Goal: Information Seeking & Learning: Learn about a topic

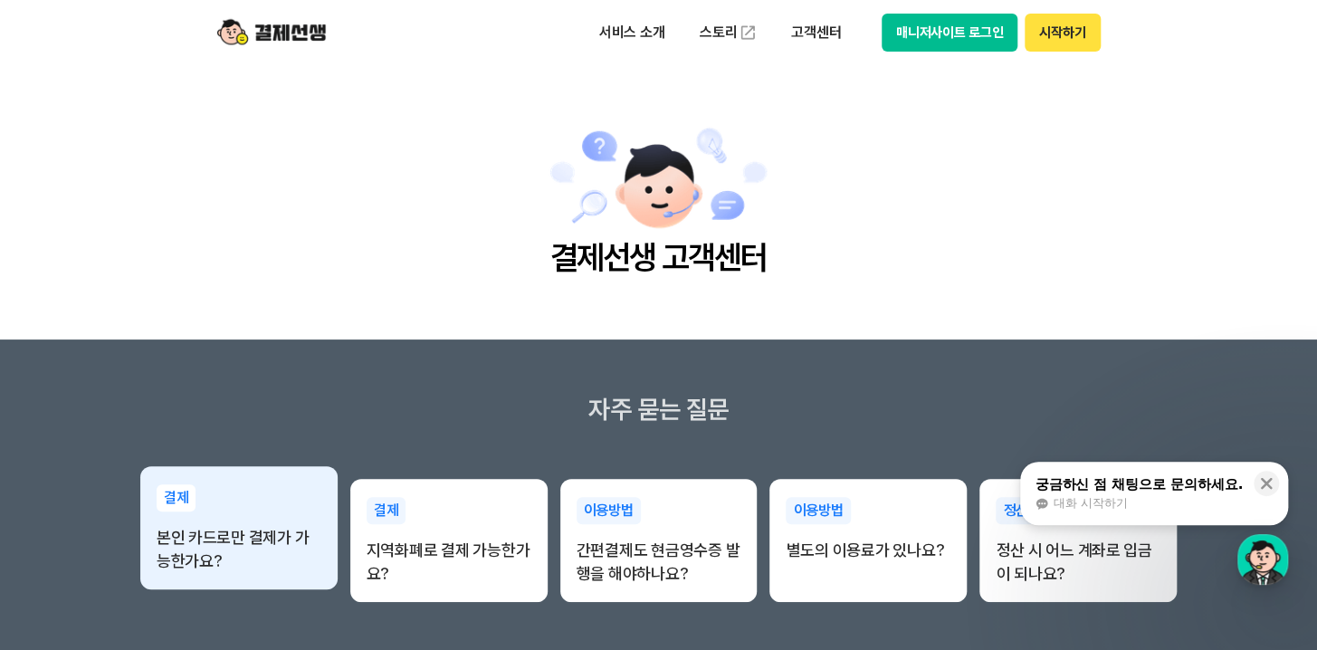
click at [283, 553] on p "본인 카드로만 결제가 가능한가요?" at bounding box center [239, 549] width 165 height 47
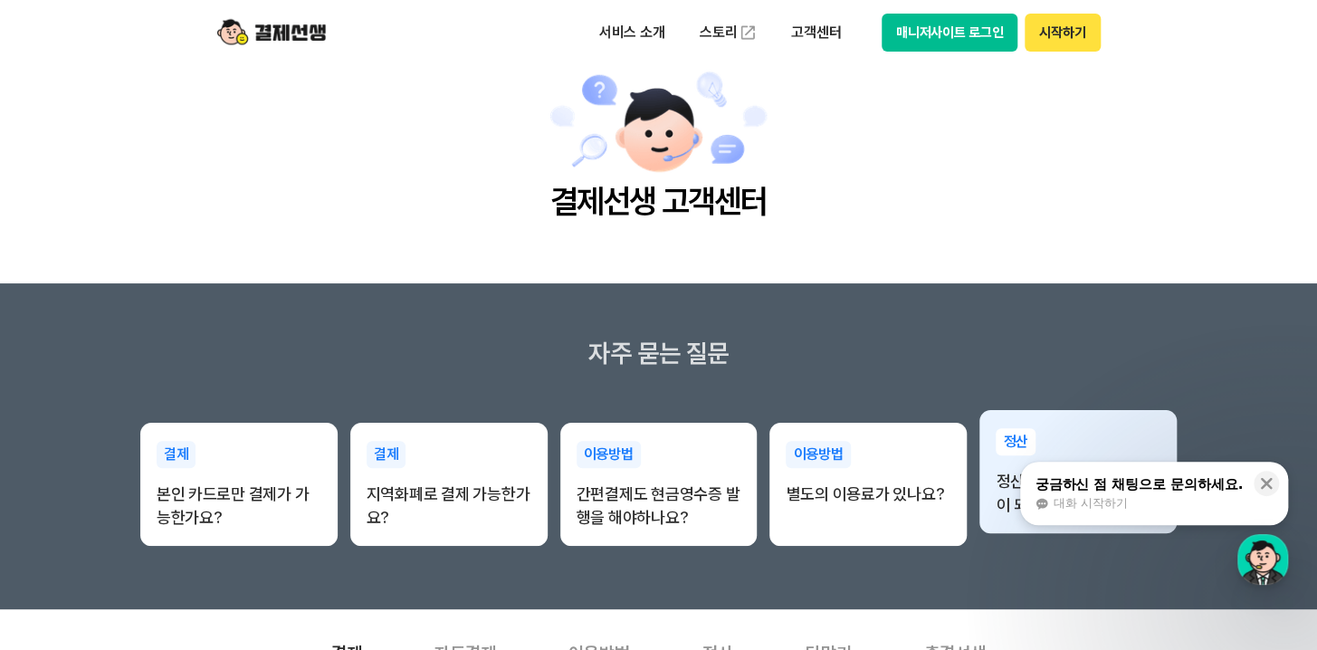
scroll to position [87, 0]
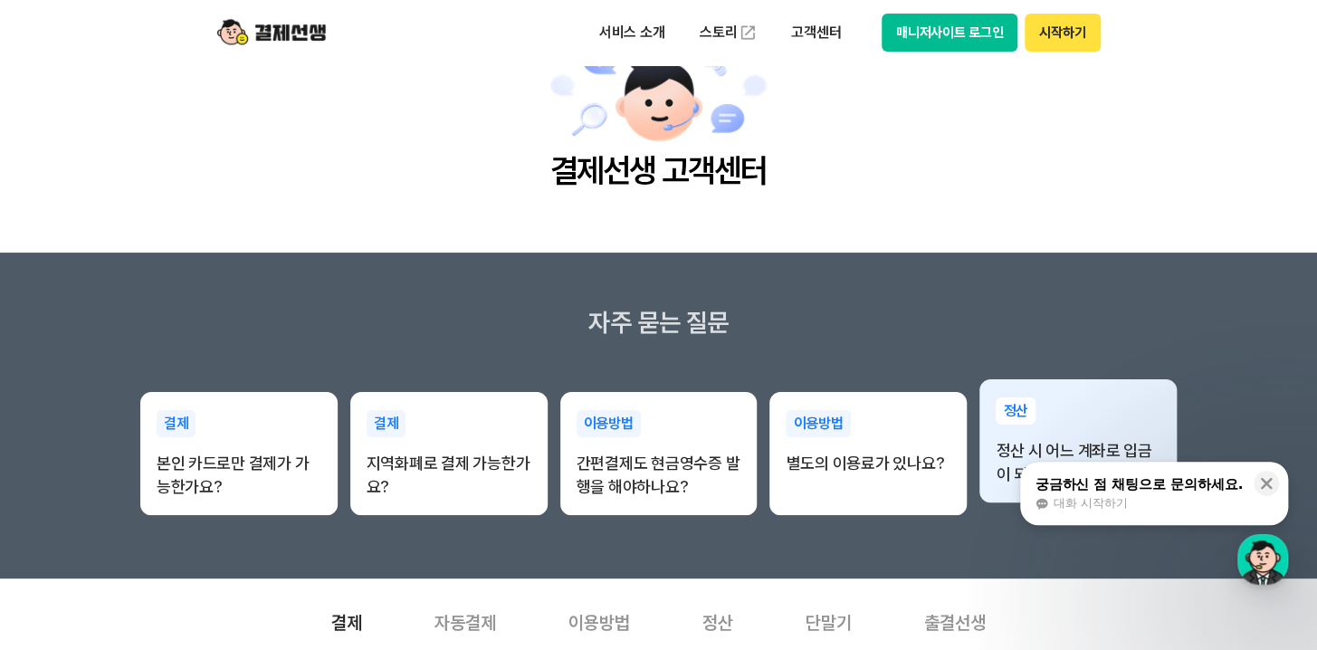
click at [1115, 433] on div "정산 정산 시 어느 계좌로 입금이 되나요?" at bounding box center [1077, 441] width 197 height 125
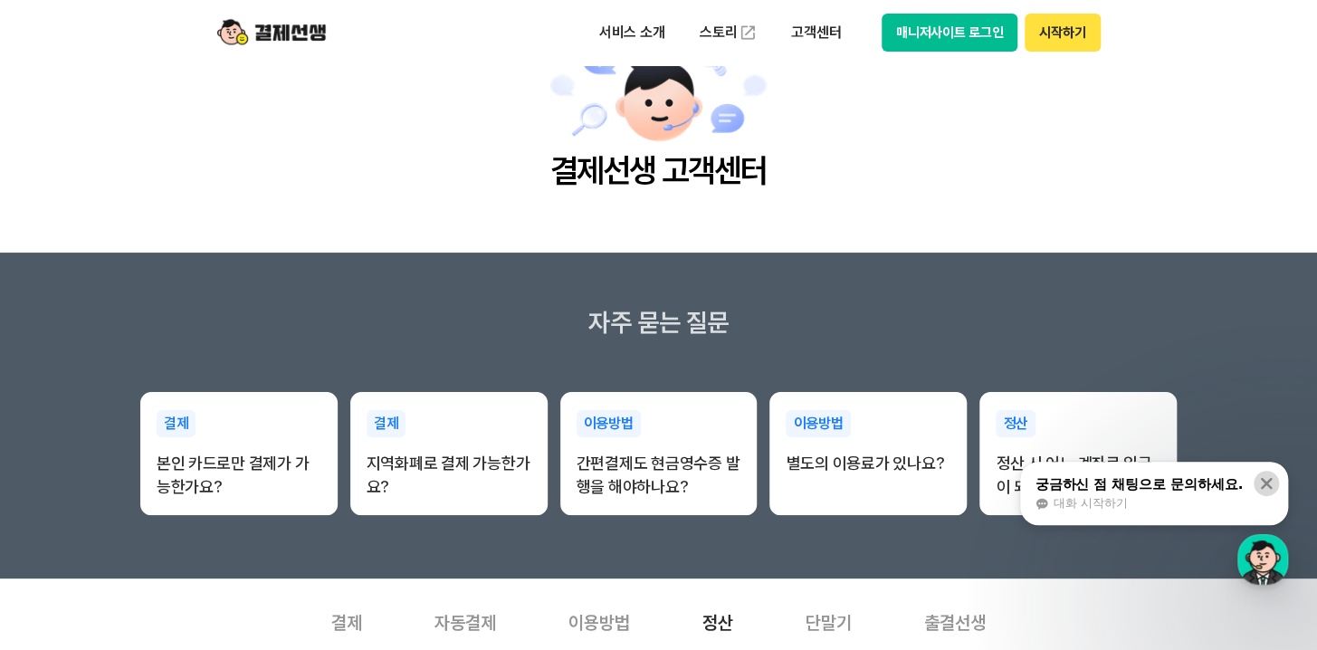
click at [1278, 480] on div "닫기" at bounding box center [1270, 478] width 34 height 34
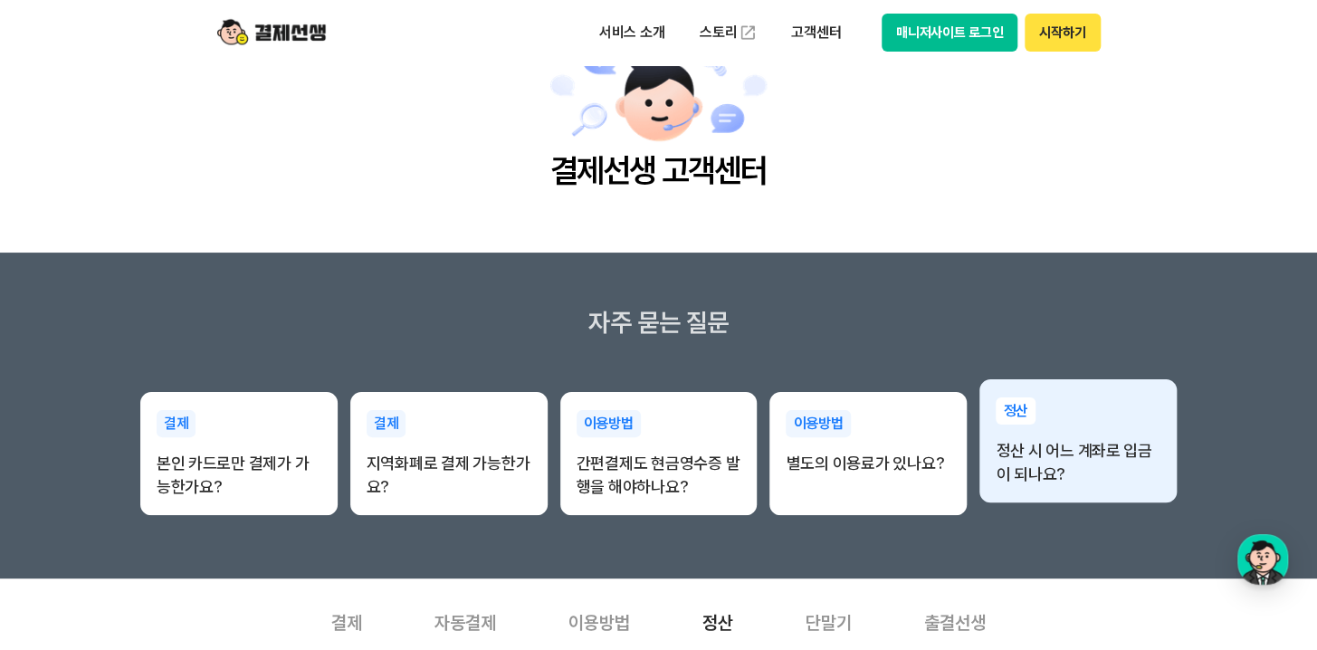
click at [1018, 412] on p "정산" at bounding box center [1015, 410] width 40 height 27
click at [1046, 480] on p "정산 시 어느 계좌로 입금이 되나요?" at bounding box center [1077, 462] width 165 height 47
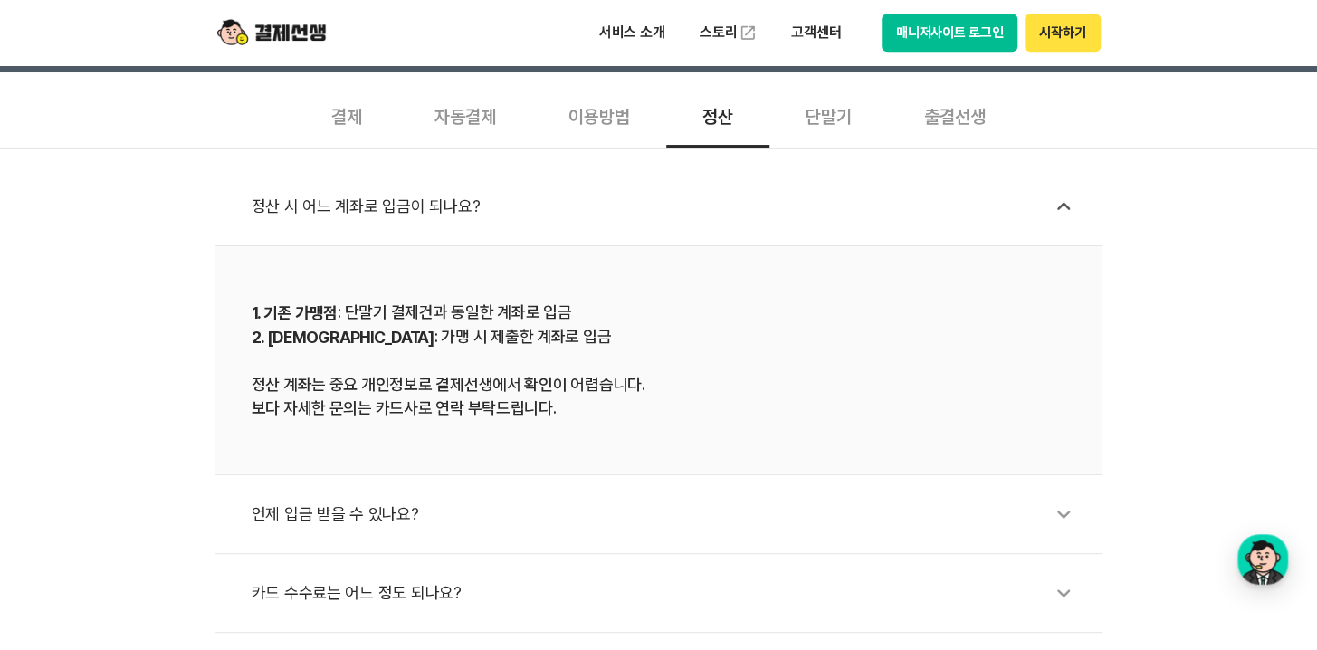
scroll to position [696, 0]
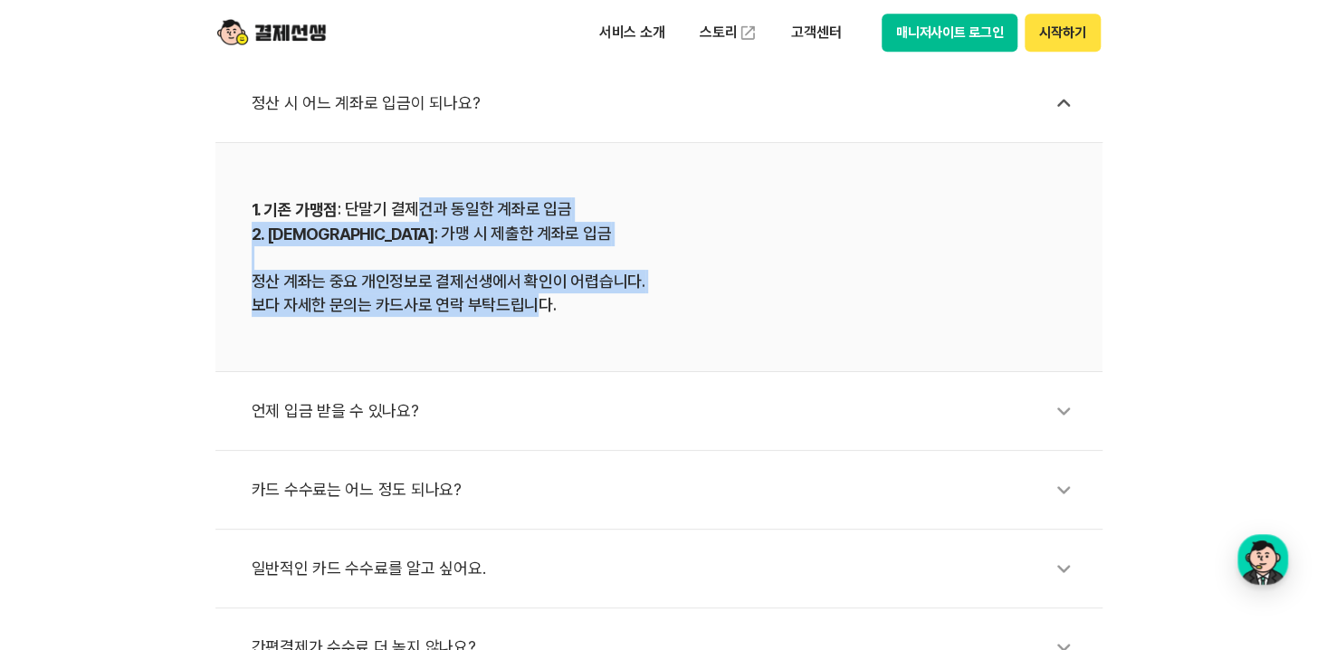
drag, startPoint x: 419, startPoint y: 218, endPoint x: 536, endPoint y: 324, distance: 157.6
click at [536, 324] on li "1. 기존 가맹점 : 단말기 결제건과 동일한 계좌로 입금 2. 신규 가맹점 : 가맹 시 제출한 계좌로 입금 정산 계좌는 중요 개인정보로 결제선…" at bounding box center [658, 257] width 887 height 229
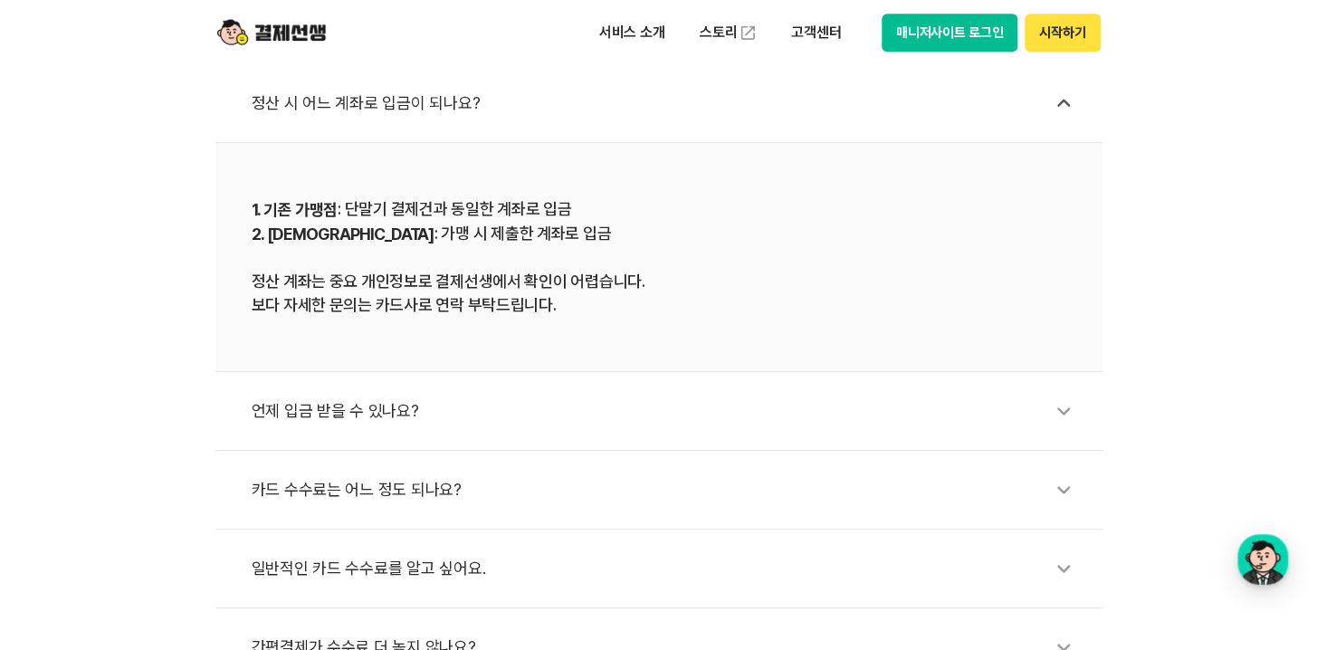
drag, startPoint x: 536, startPoint y: 324, endPoint x: 544, endPoint y: 354, distance: 31.0
click at [544, 354] on li "1. 기존 가맹점 : 단말기 결제건과 동일한 계좌로 입금 2. 신규 가맹점 : 가맹 시 제출한 계좌로 입금 정산 계좌는 중요 개인정보로 결제선…" at bounding box center [658, 257] width 887 height 229
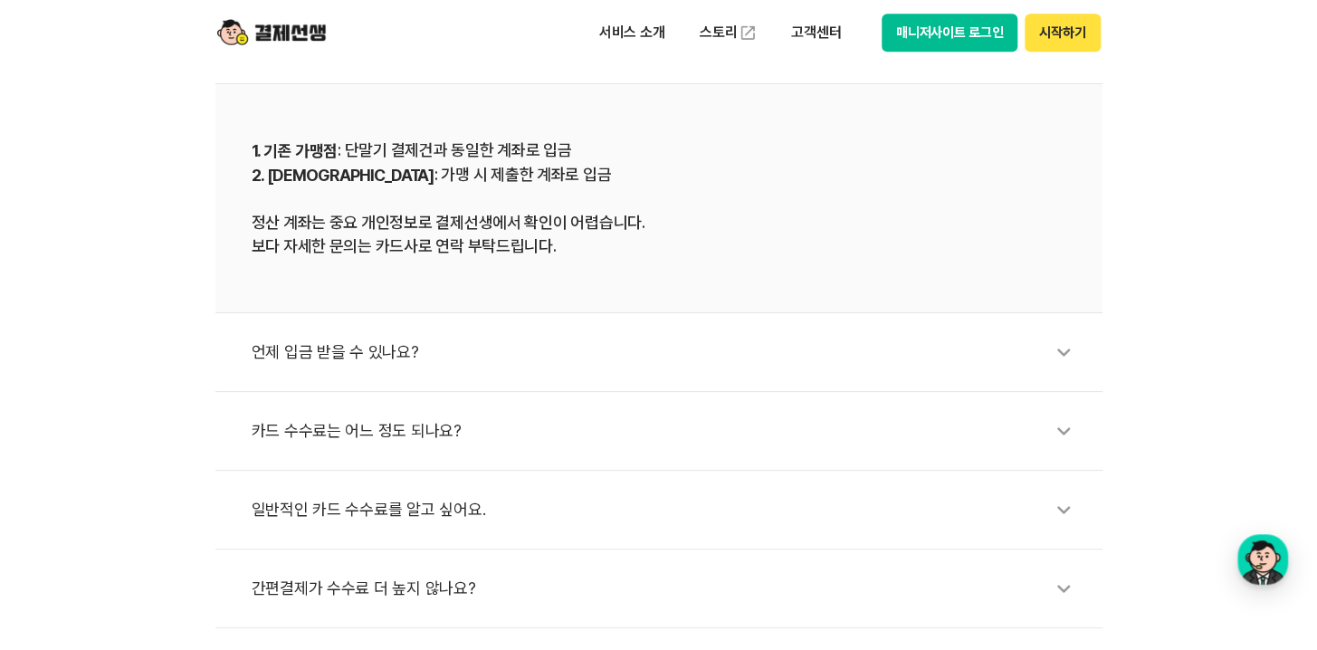
scroll to position [783, 0]
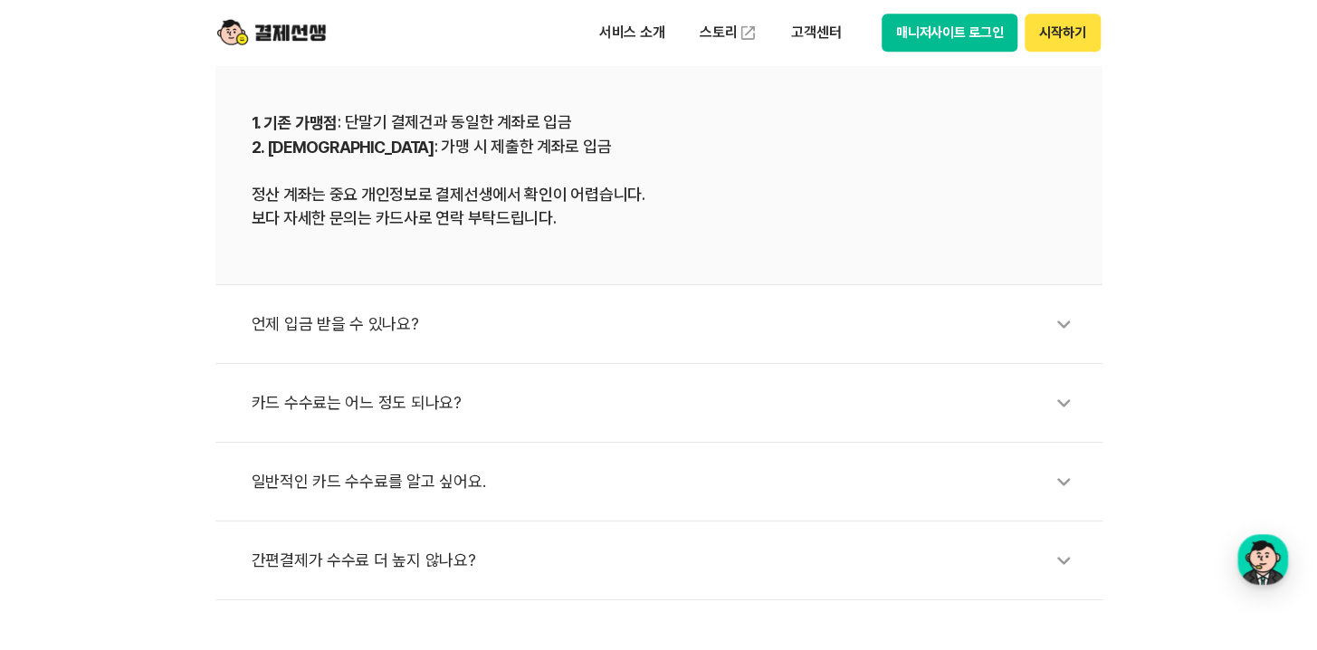
click at [362, 325] on div "언제 입금 받을 수 있나요?" at bounding box center [668, 324] width 832 height 42
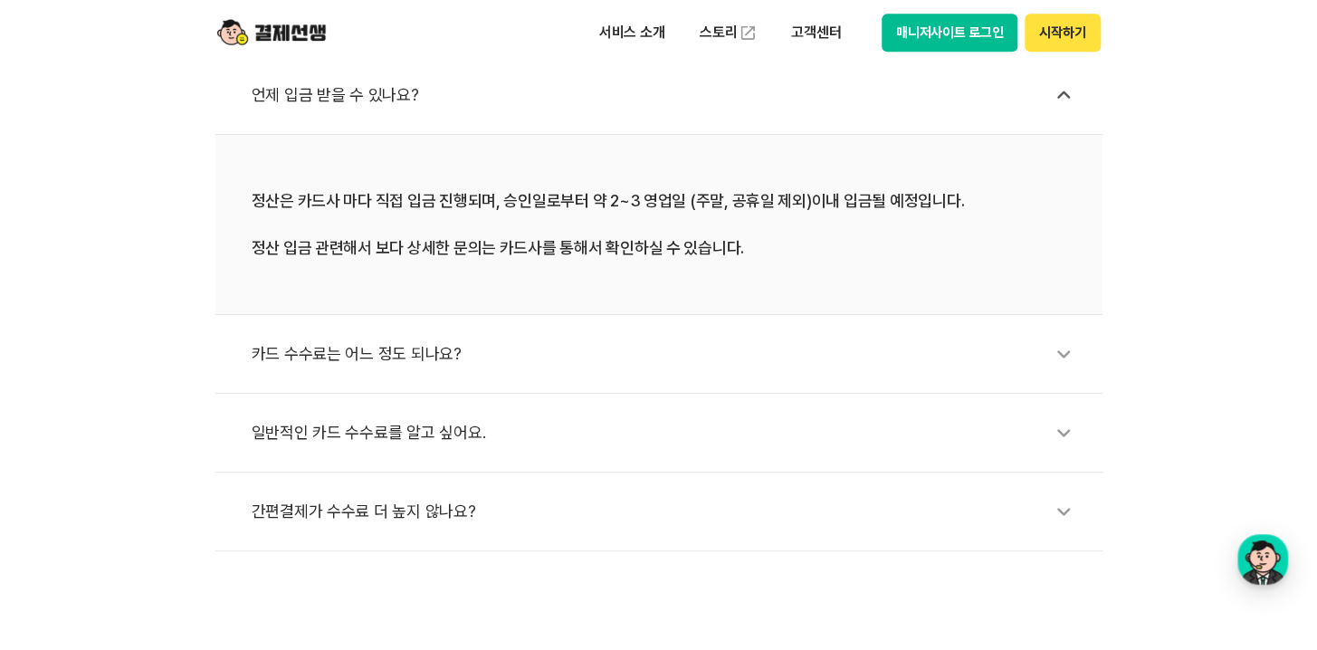
click at [425, 349] on div "카드 수수료는 어느 정도 되나요?" at bounding box center [668, 354] width 832 height 42
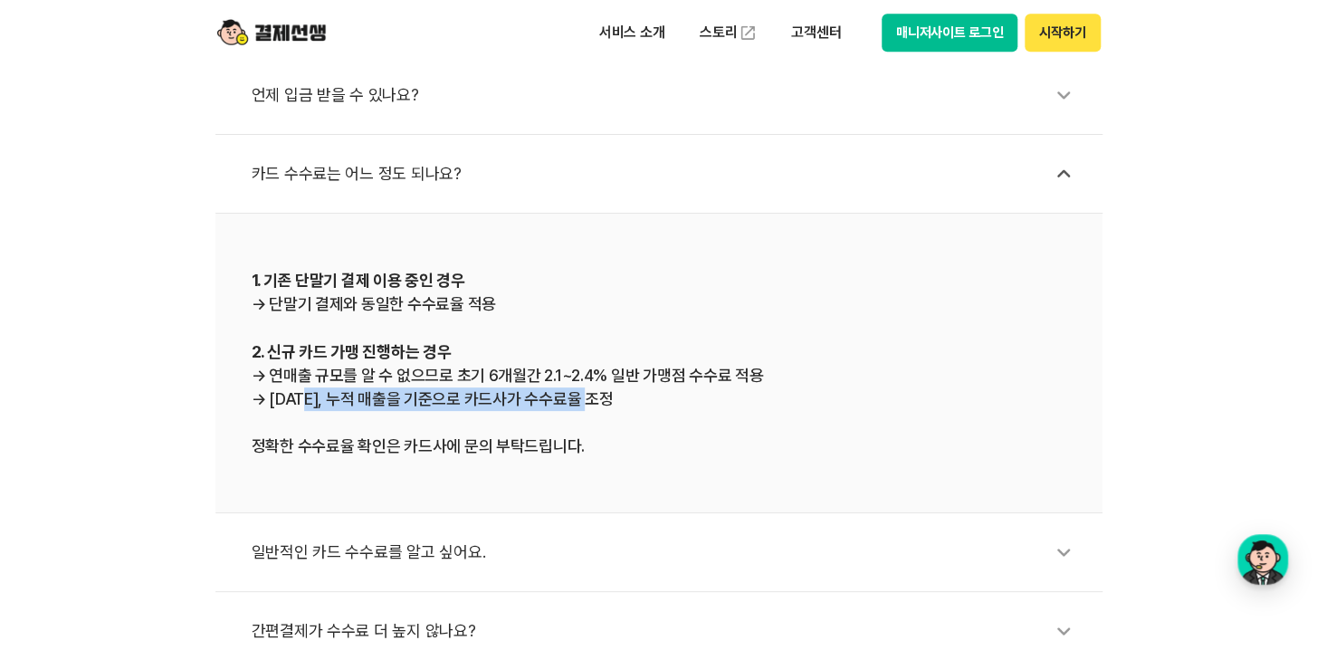
drag, startPoint x: 302, startPoint y: 389, endPoint x: 591, endPoint y: 394, distance: 288.7
click at [591, 394] on div "1. 기존 단말기 결제 이용 중인 경우 → 단말기 결제와 동일한 수수료율 적용 2. 신규 카드 가맹 진행하는 경우 → 연매출 규모를 알 수 없…" at bounding box center [659, 363] width 814 height 190
drag, startPoint x: 591, startPoint y: 394, endPoint x: 609, endPoint y: 445, distance: 54.7
click at [609, 445] on div "1. 기존 단말기 결제 이용 중인 경우 → 단말기 결제와 동일한 수수료율 적용 2. 신규 카드 가맹 진행하는 경우 → 연매출 규모를 알 수 없…" at bounding box center [659, 363] width 814 height 190
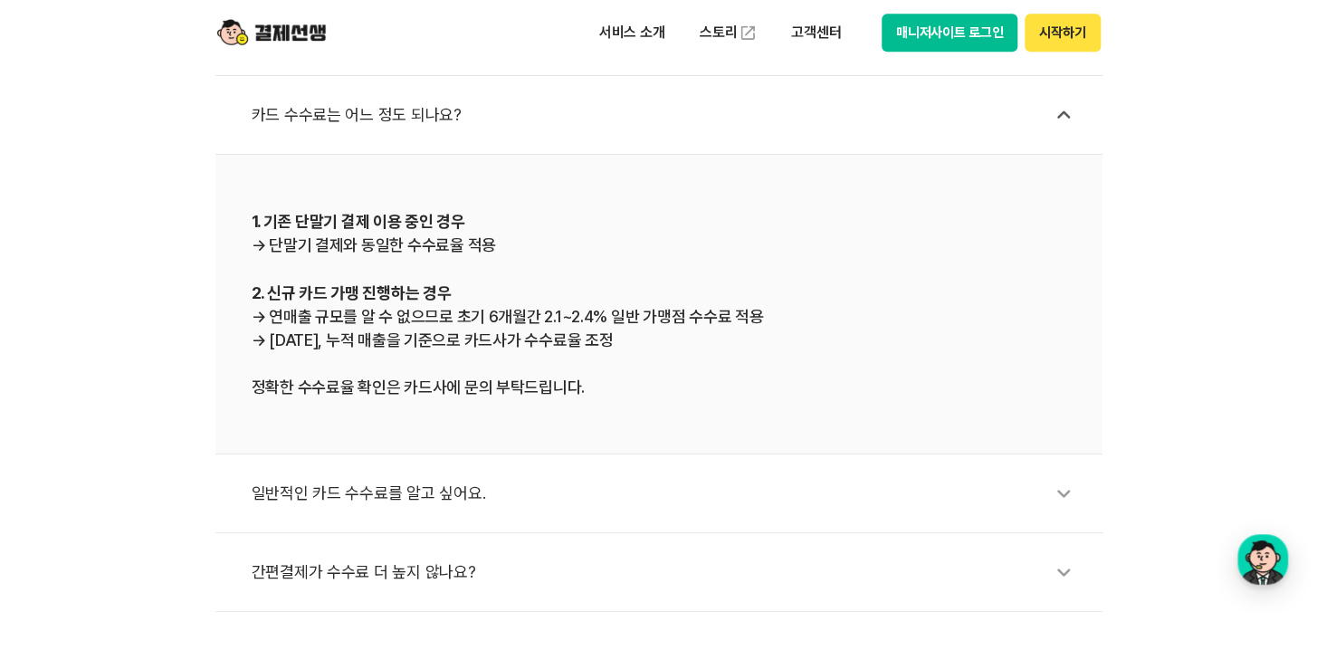
scroll to position [870, 0]
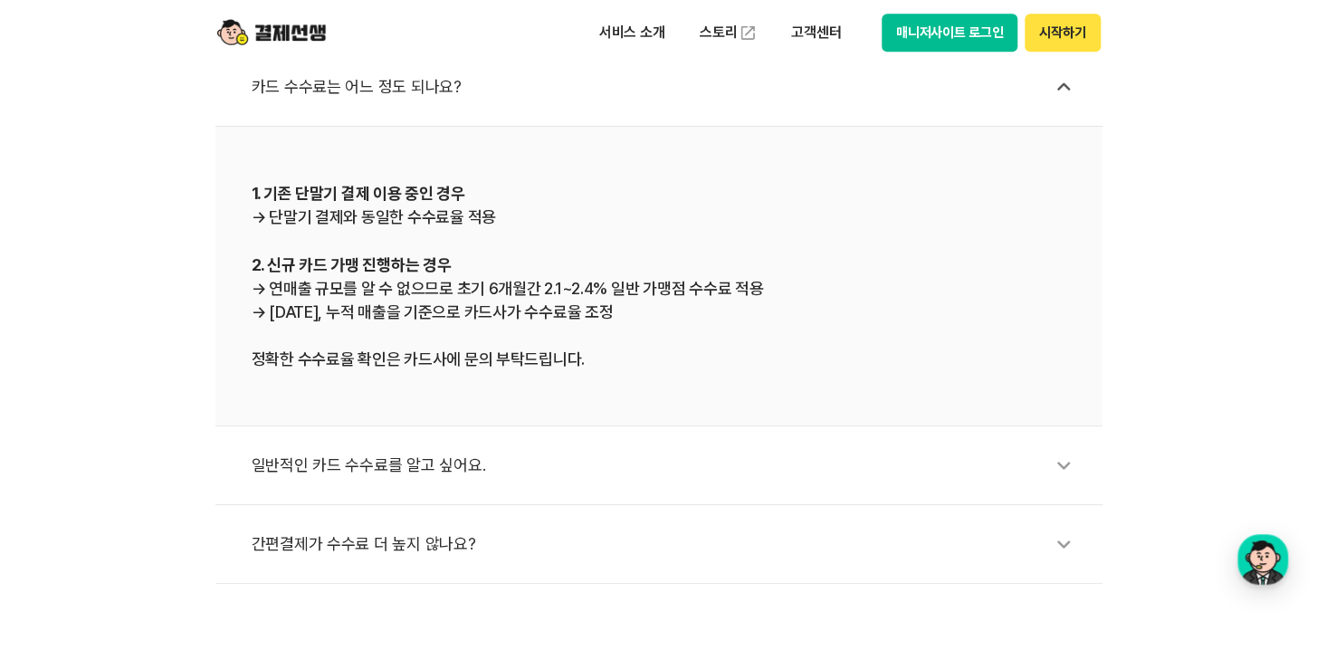
click at [431, 471] on div "일반적인 카드 수수료를 알고 싶어요." at bounding box center [668, 465] width 832 height 42
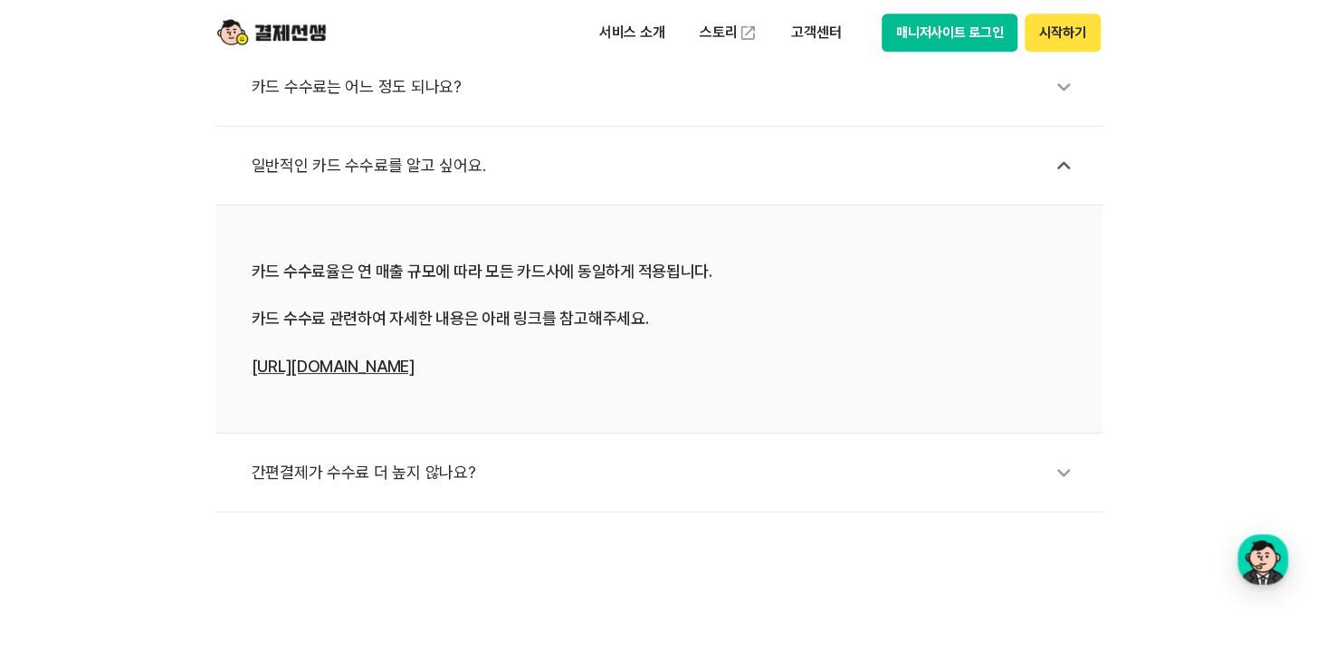
click at [433, 469] on div "간편결제가 수수료 더 높지 않나요?" at bounding box center [668, 473] width 832 height 42
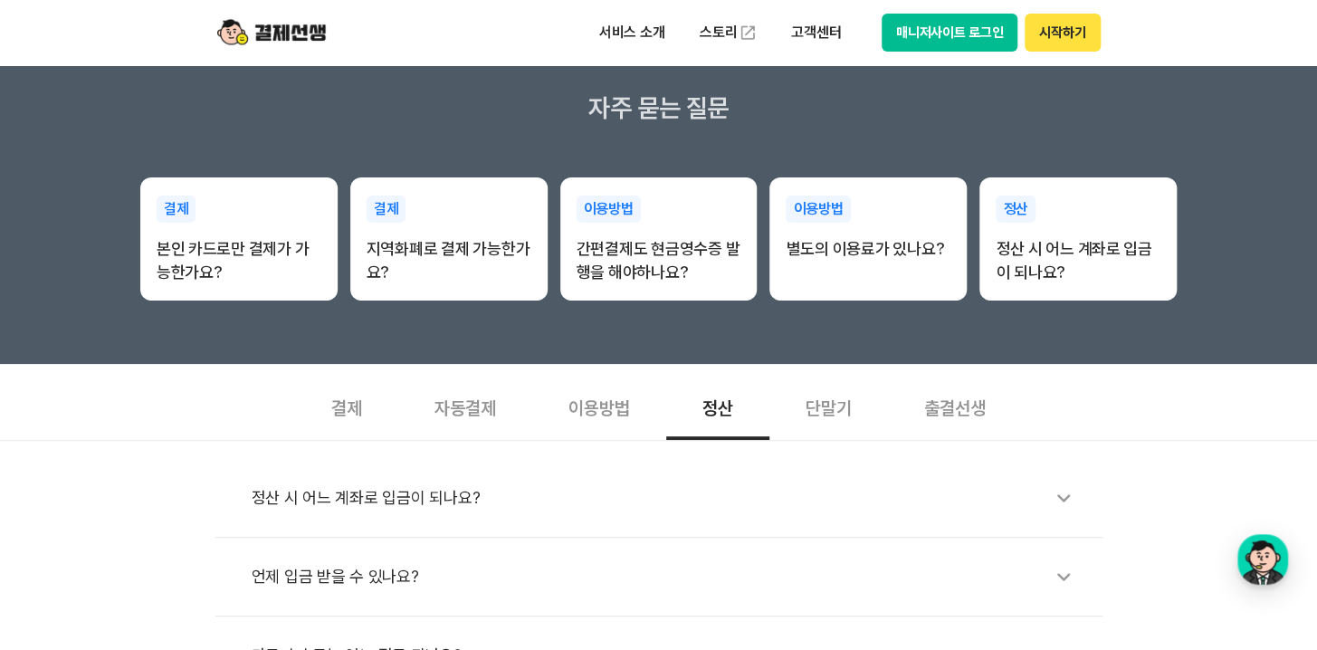
scroll to position [261, 0]
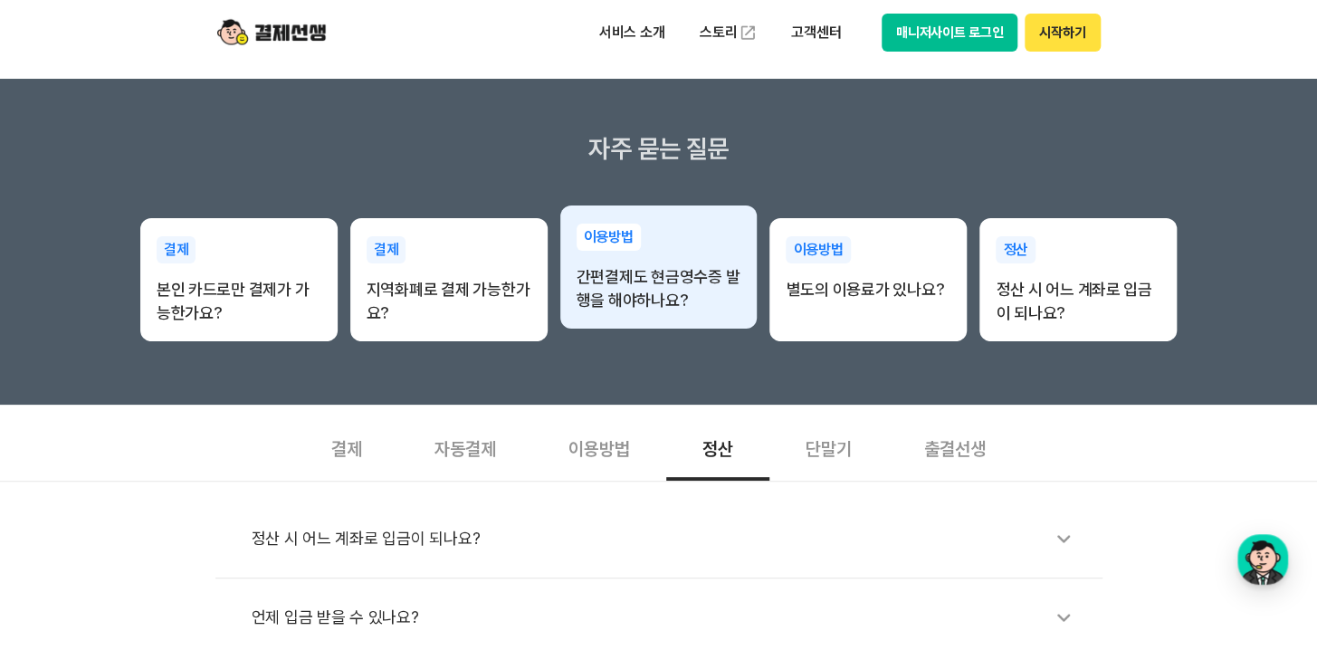
click at [621, 297] on p "간편결제도 현금영수증 발행을 해야하나요?" at bounding box center [658, 288] width 165 height 47
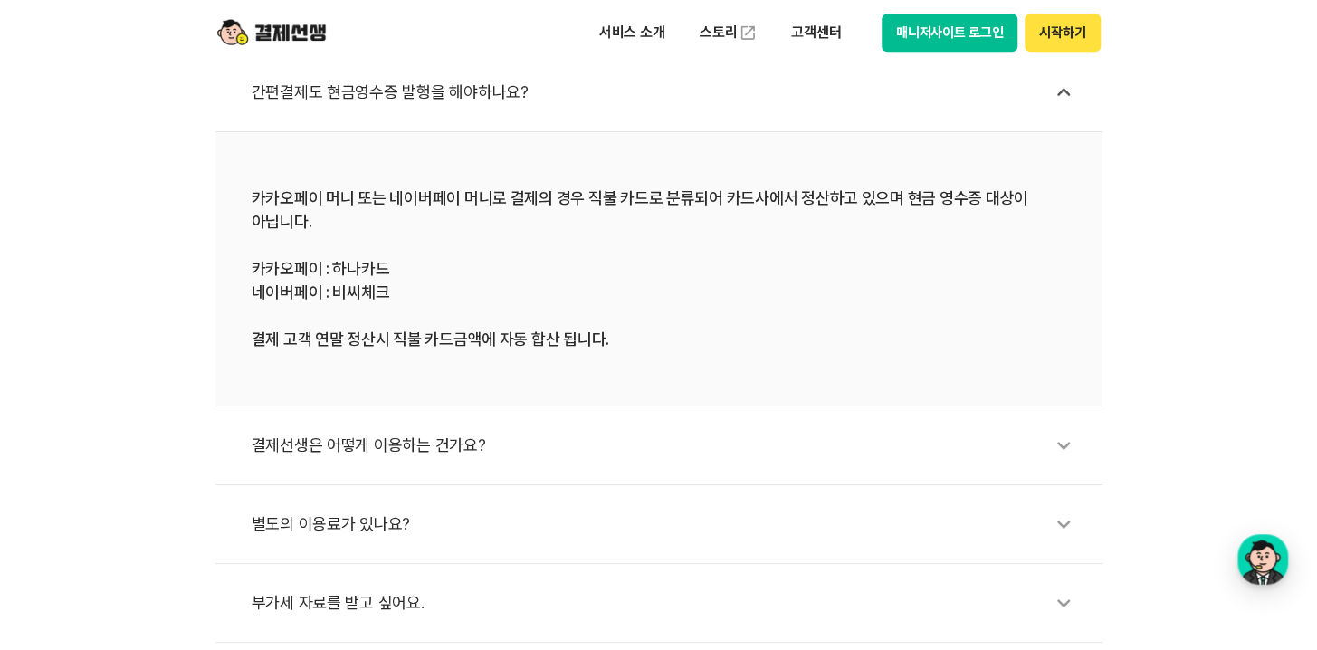
scroll to position [870, 0]
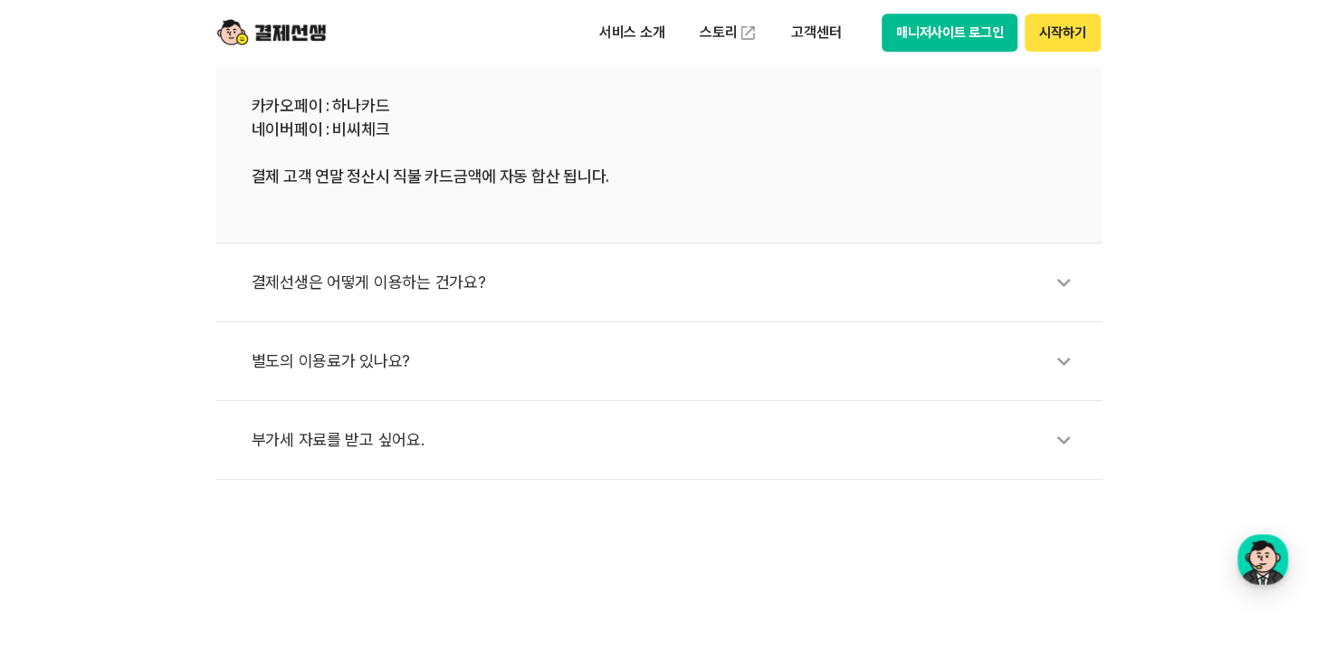
click at [459, 280] on div "결제선생은 어떻게 이용하는 건가요?" at bounding box center [668, 283] width 832 height 42
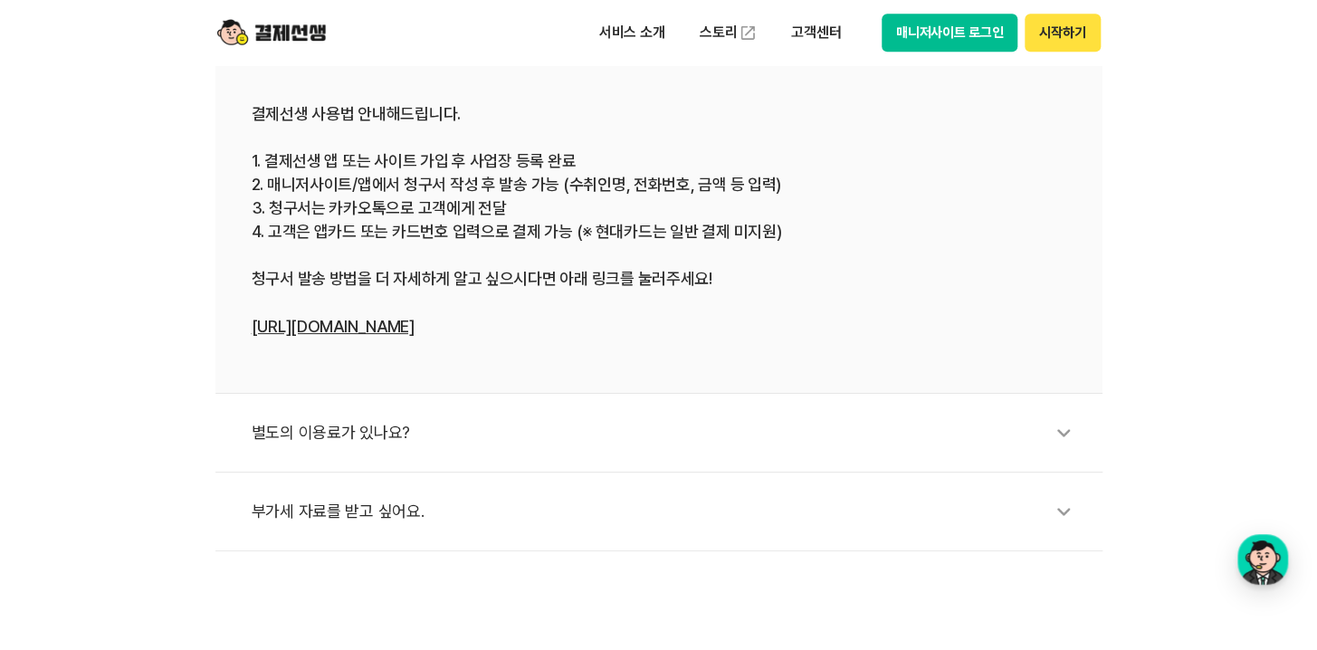
click at [404, 419] on div "별도의 이용료가 있나요?" at bounding box center [668, 433] width 832 height 42
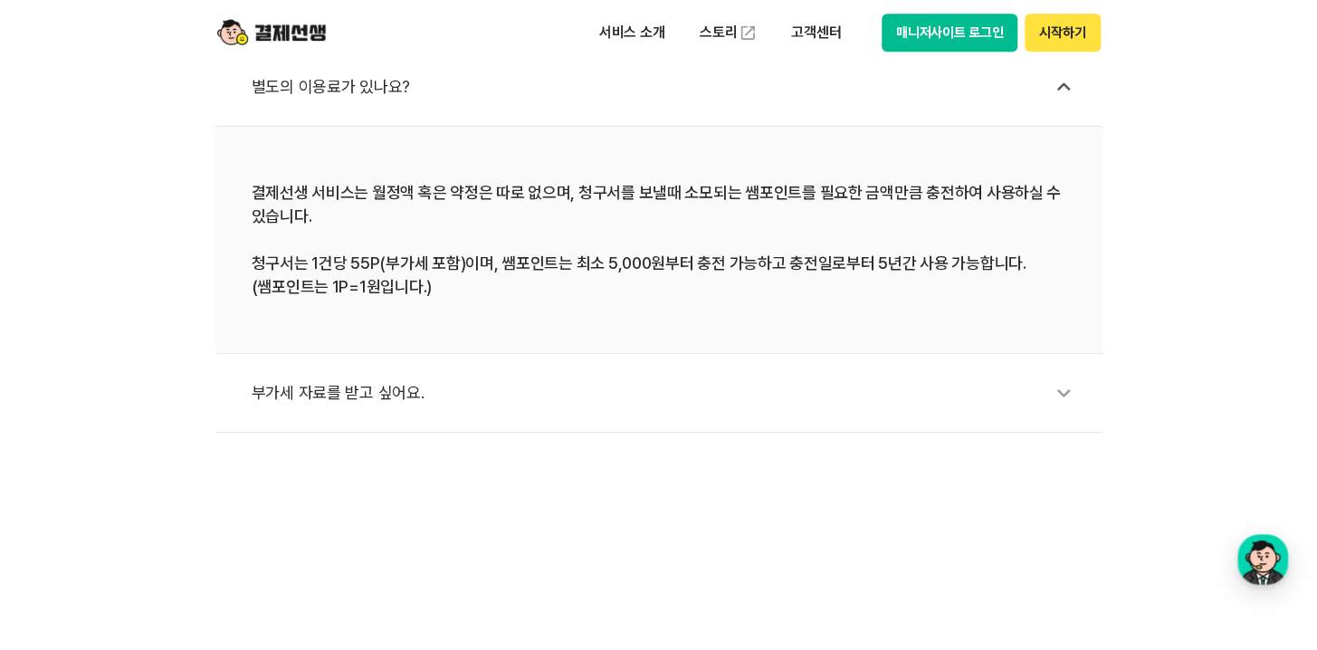
click at [394, 388] on div "부가세 자료를 받고 싶어요." at bounding box center [668, 393] width 832 height 42
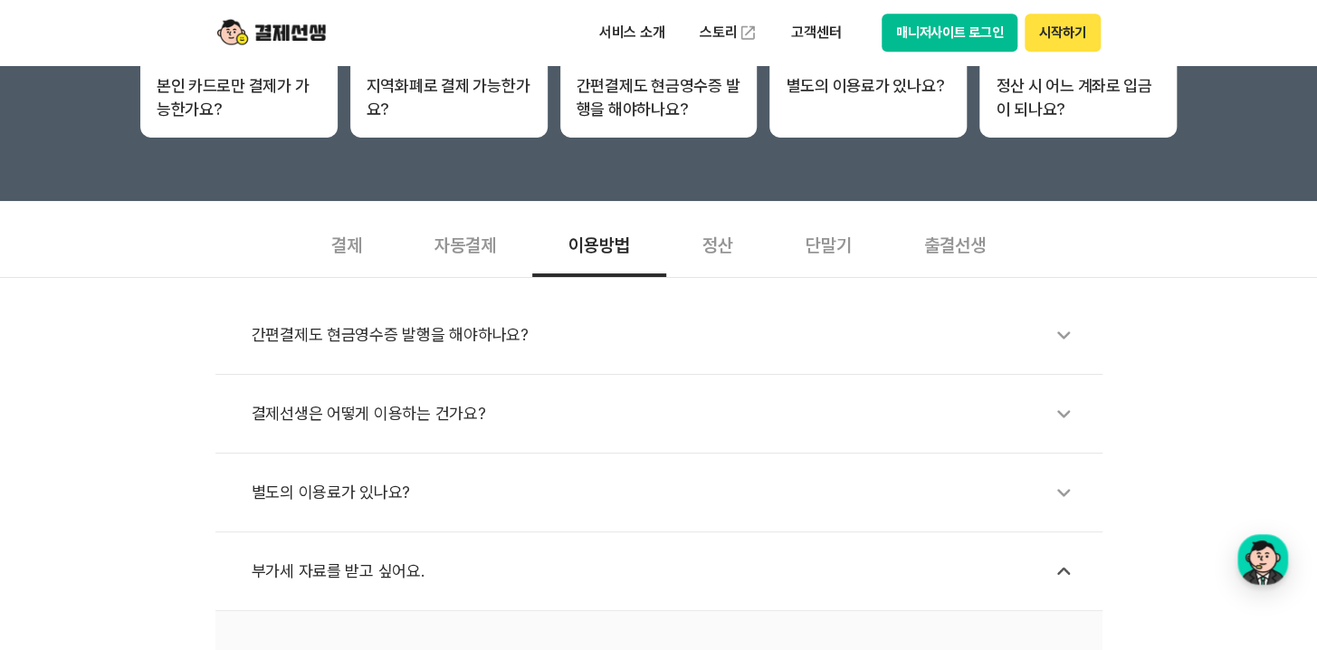
scroll to position [434, 0]
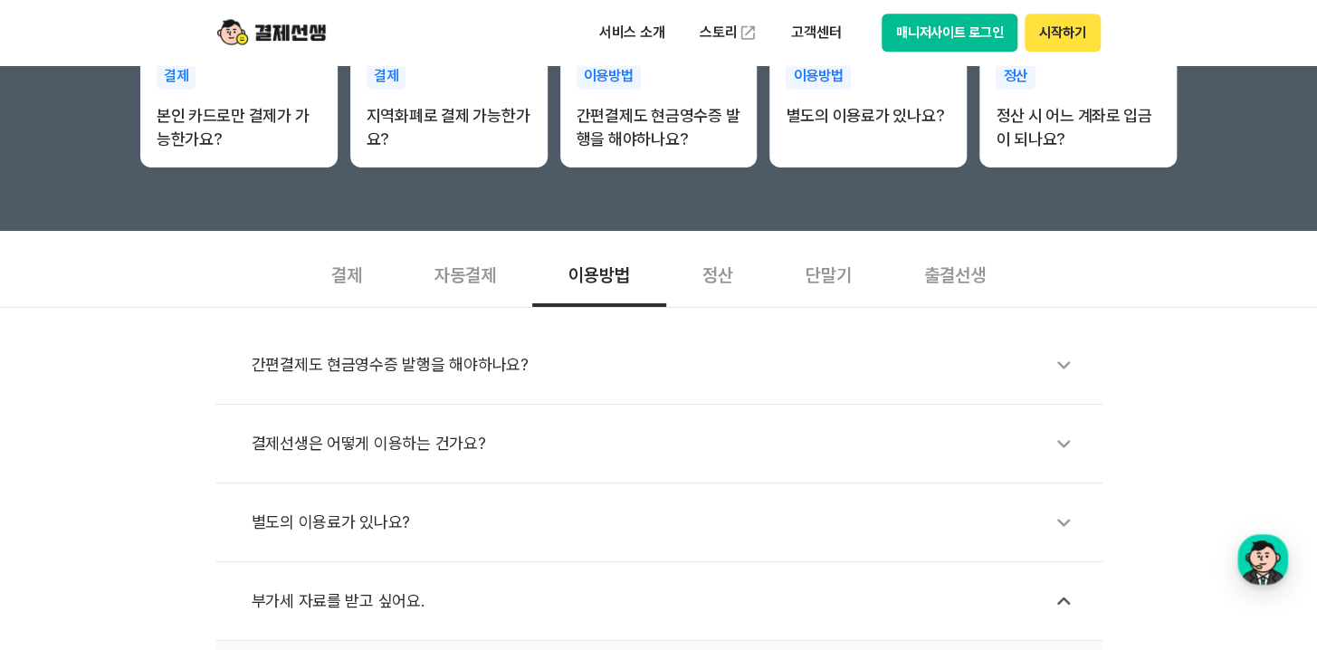
click at [462, 271] on div "자동결제" at bounding box center [465, 273] width 134 height 67
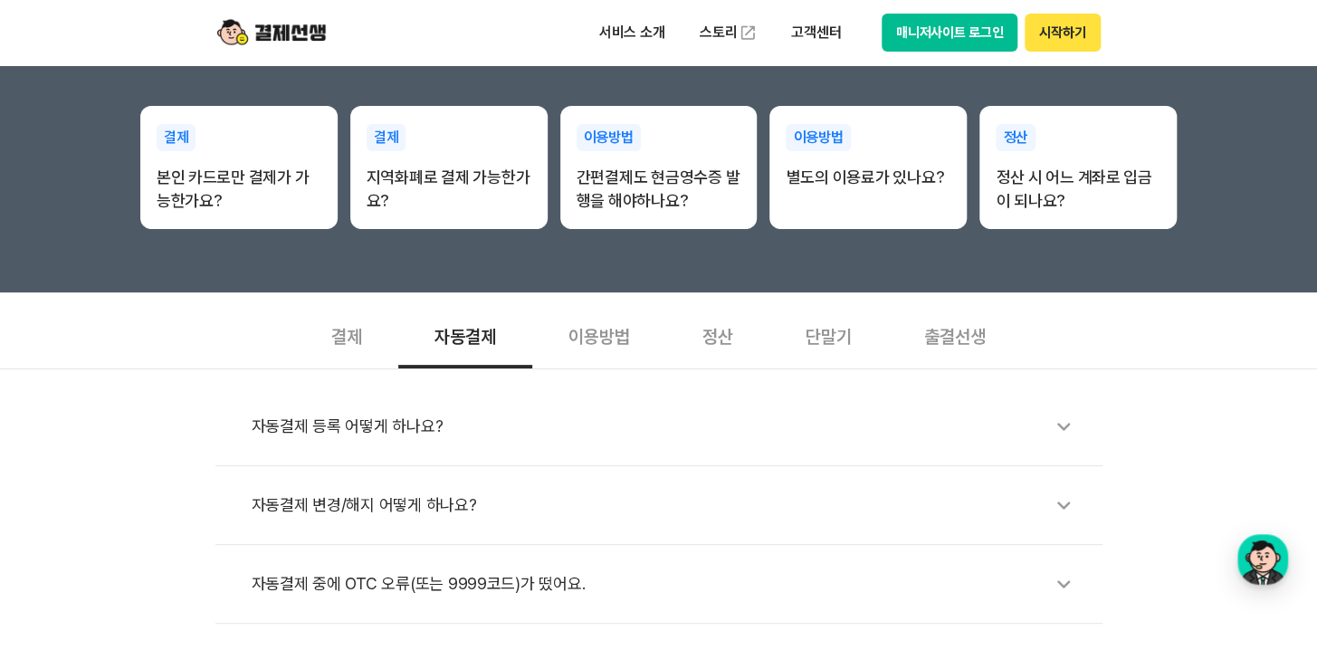
scroll to position [347, 0]
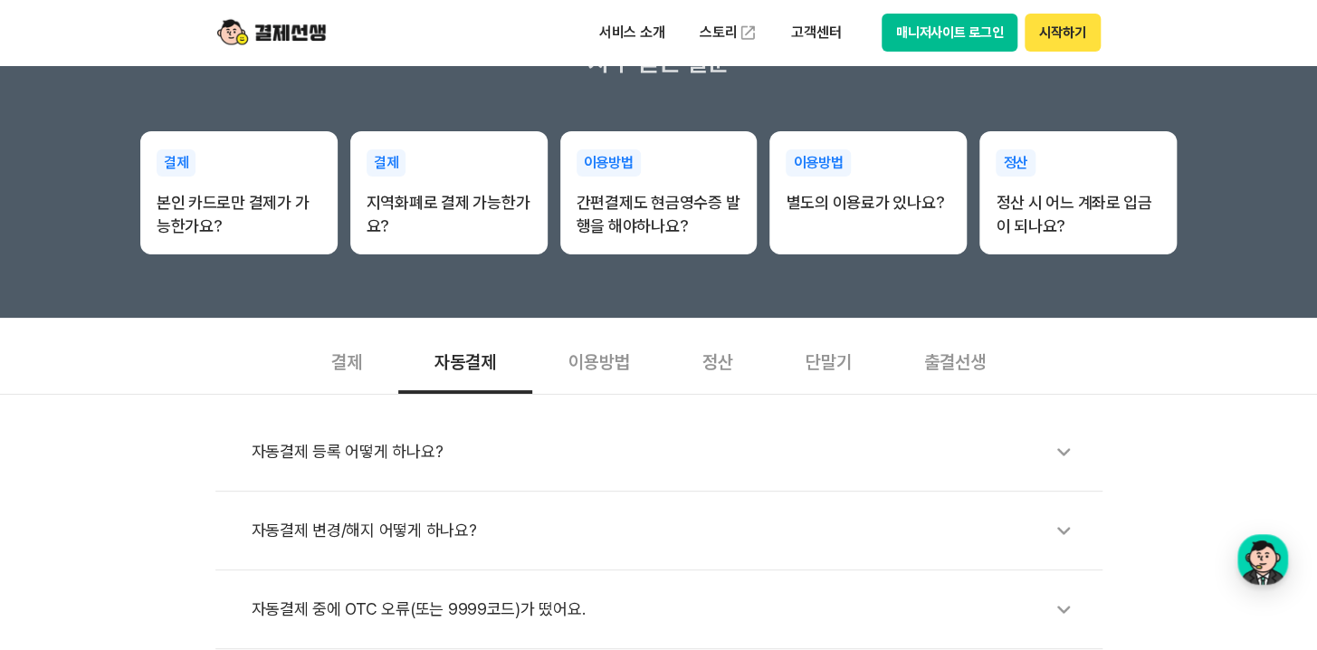
click at [384, 361] on div "결제" at bounding box center [346, 360] width 103 height 67
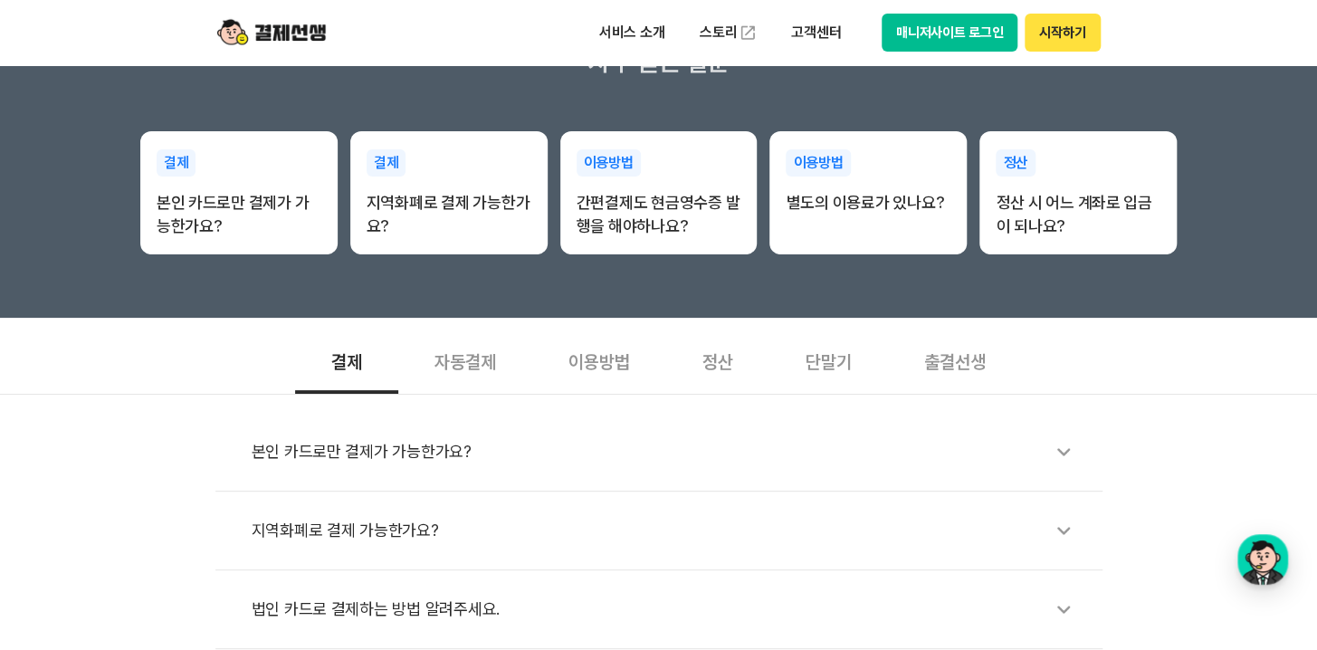
click at [452, 445] on div "본인 카드로만 결제가 가능한가요?" at bounding box center [668, 452] width 832 height 42
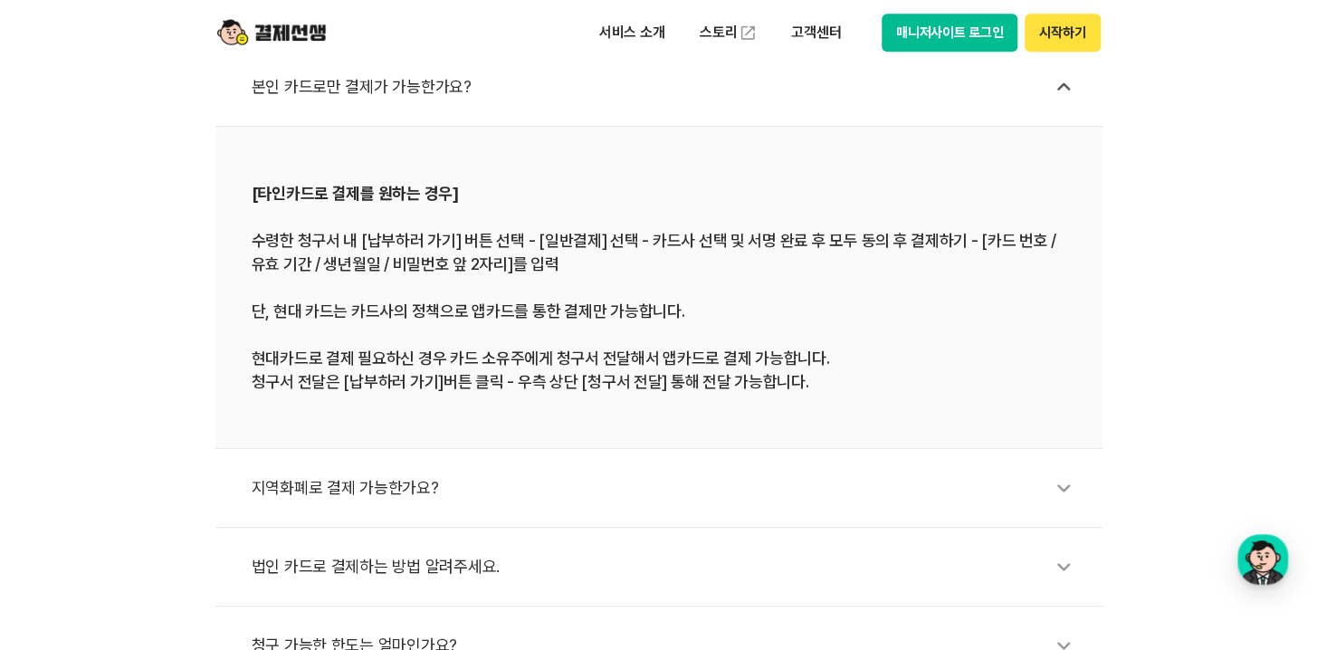
scroll to position [870, 0]
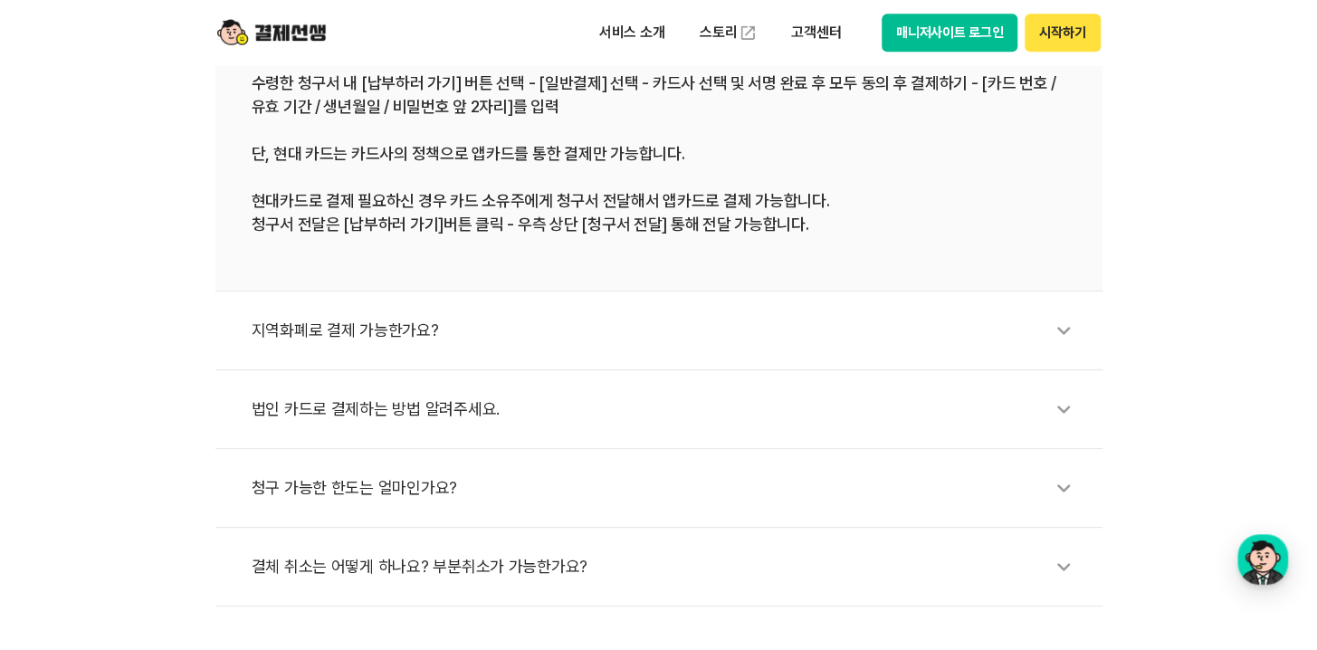
click at [356, 334] on div "지역화폐로 결제 가능한가요?" at bounding box center [668, 330] width 832 height 42
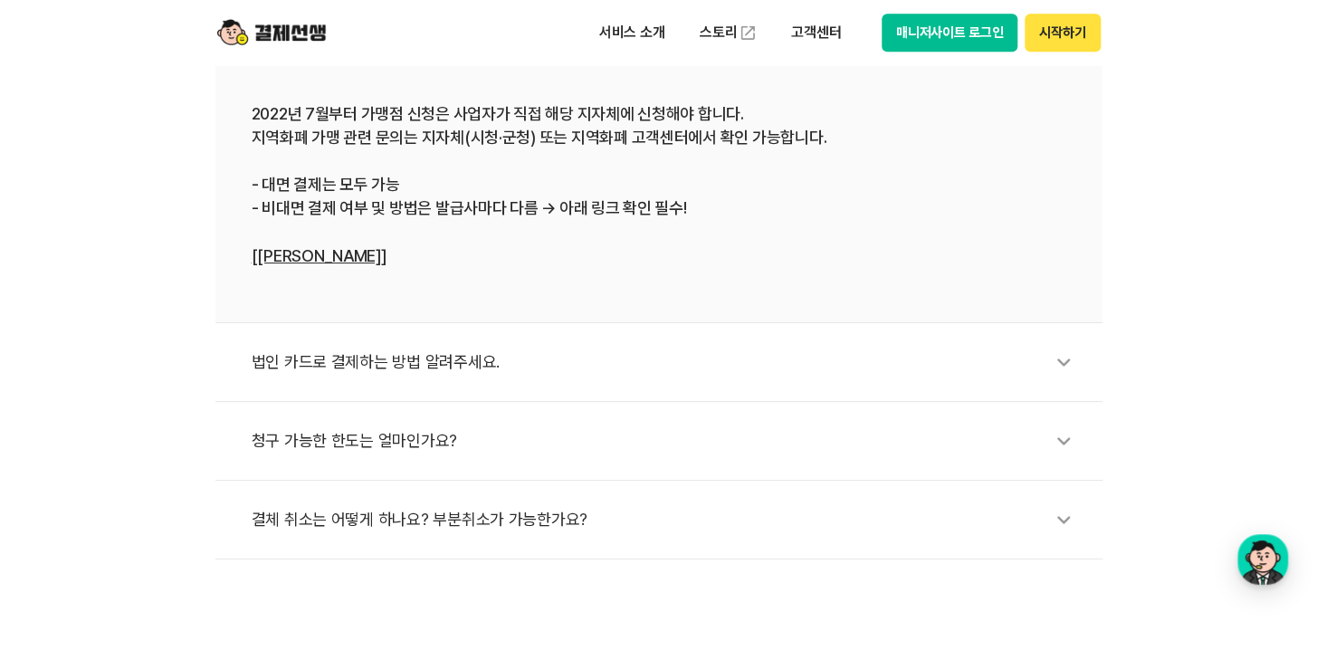
click at [496, 349] on div "법인 카드로 결제하는 방법 알려주세요." at bounding box center [668, 362] width 832 height 42
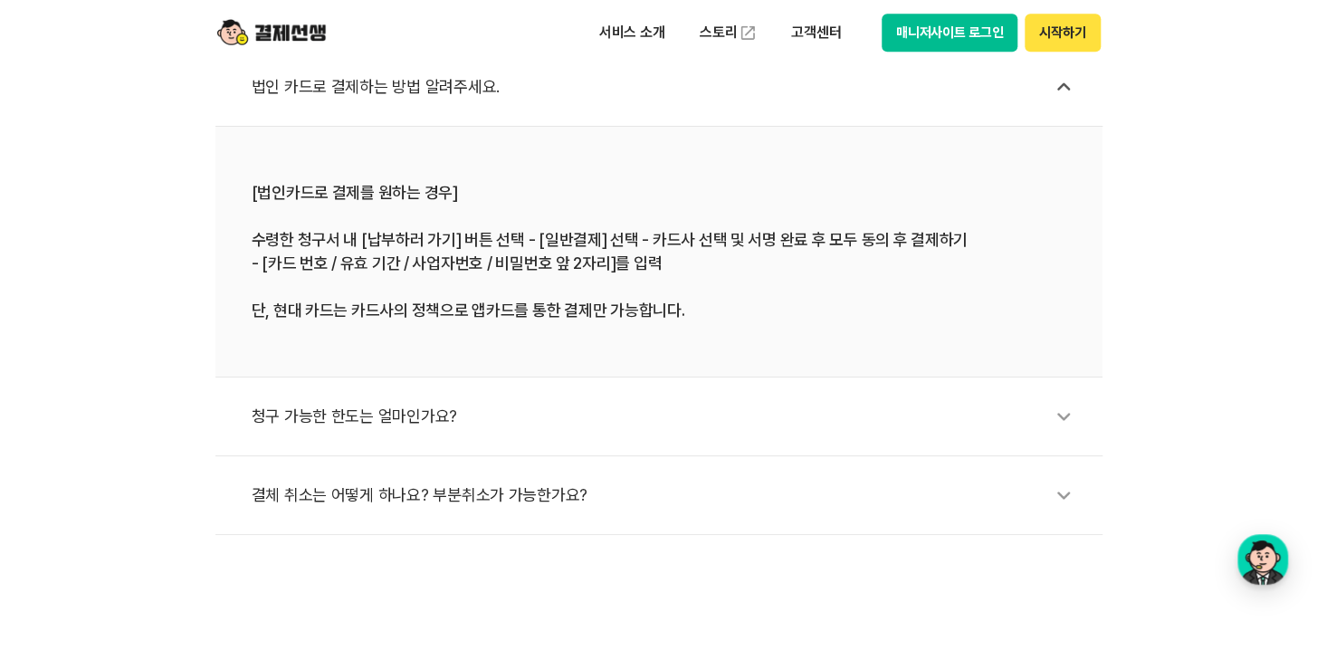
click at [419, 418] on div "청구 가능한 한도는 얼마인가요?" at bounding box center [668, 416] width 832 height 42
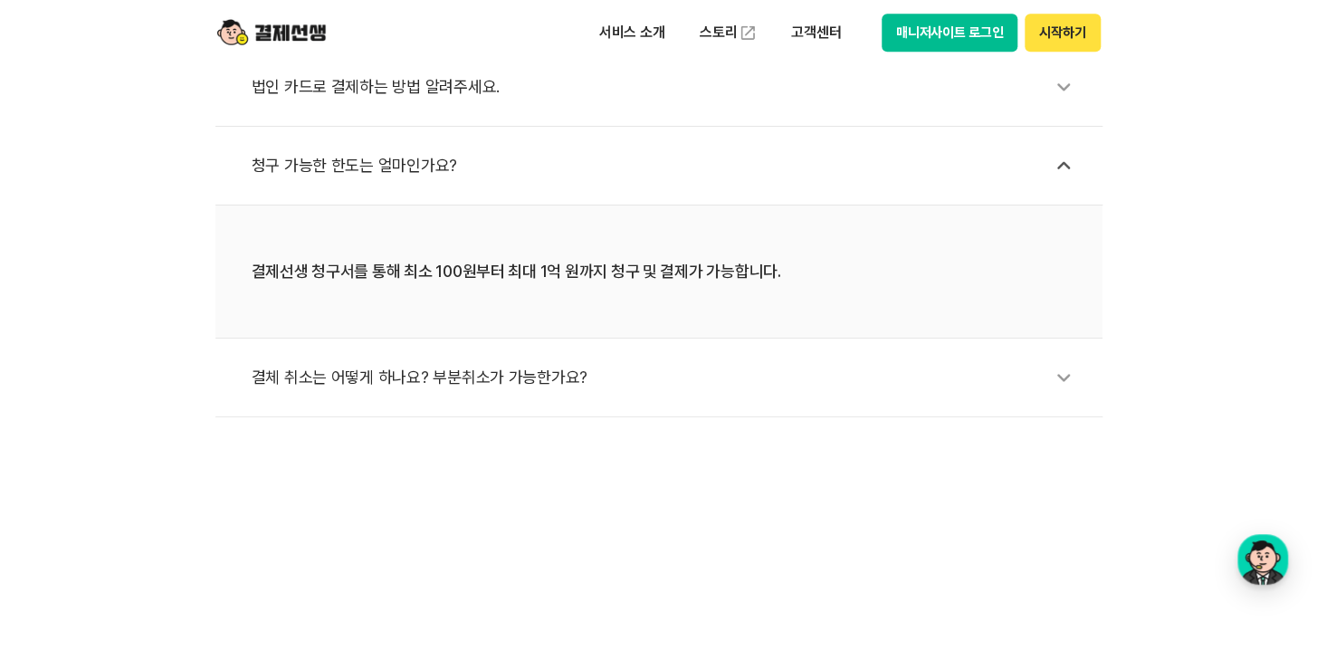
click at [423, 383] on div "결체 취소는 어떻게 하나요? 부분취소가 가능한가요?" at bounding box center [668, 378] width 832 height 42
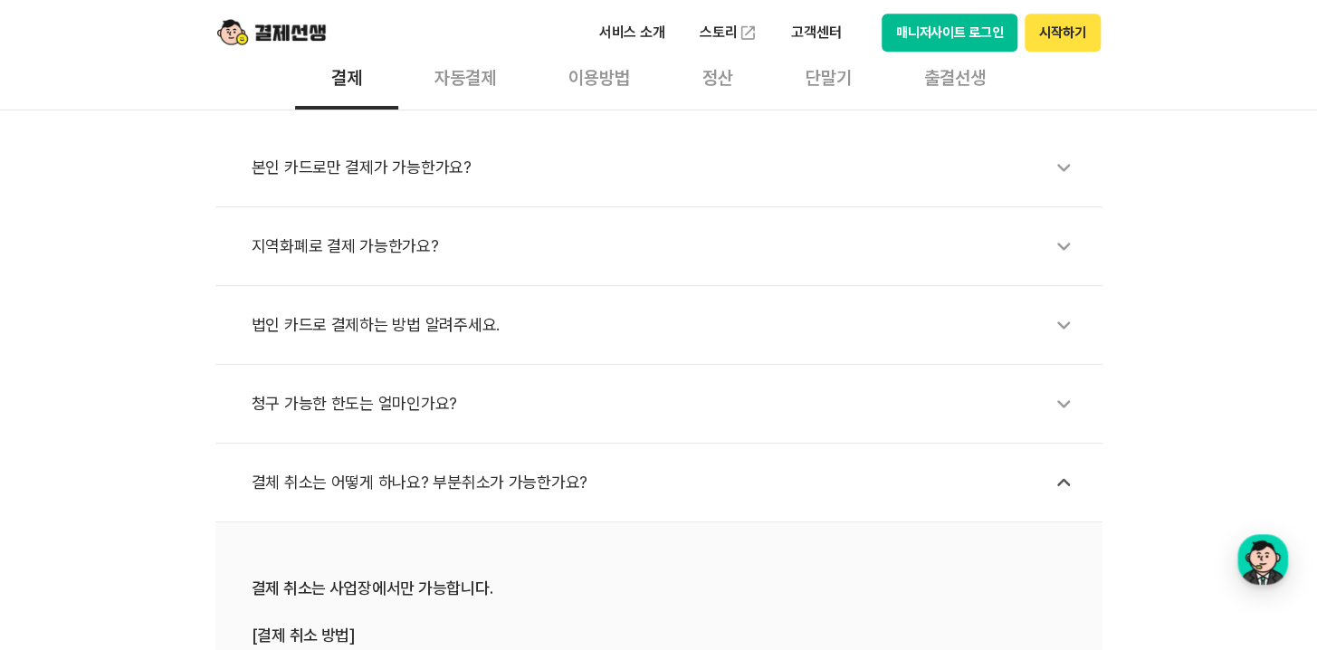
scroll to position [174, 0]
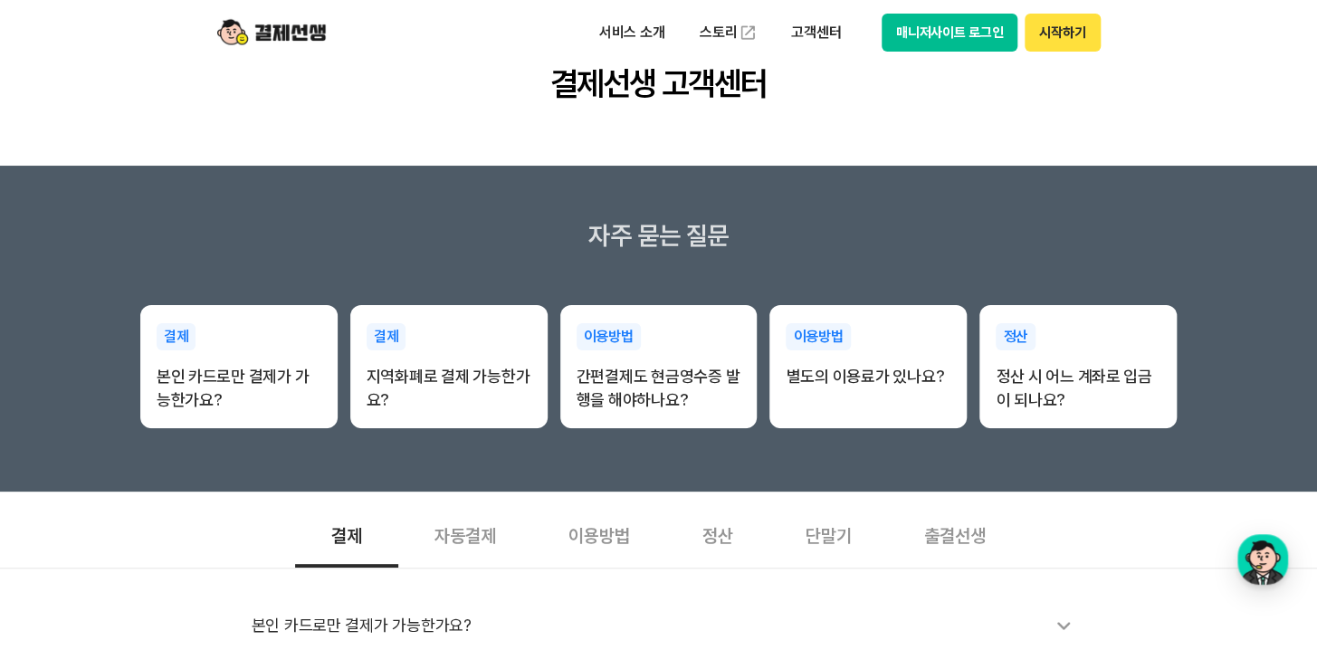
click at [718, 102] on h2 "결제선생 고객센터" at bounding box center [658, 84] width 220 height 47
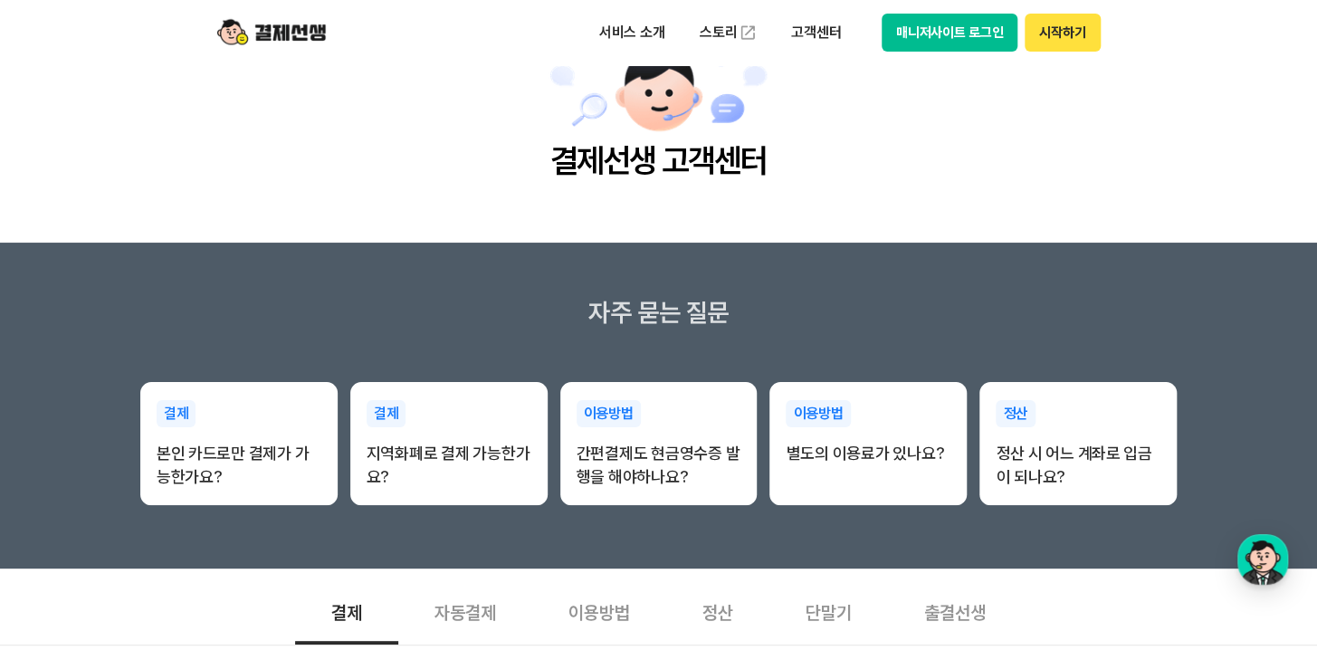
scroll to position [0, 0]
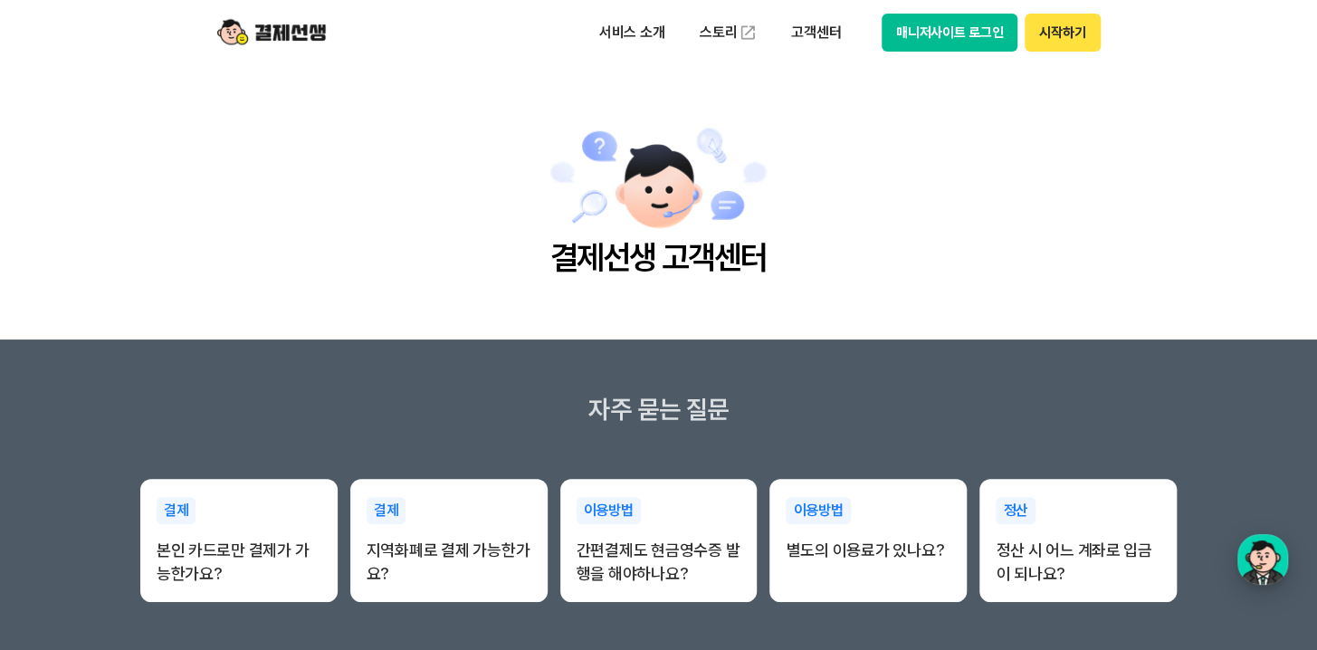
click at [1260, 556] on div "button" at bounding box center [1262, 559] width 51 height 51
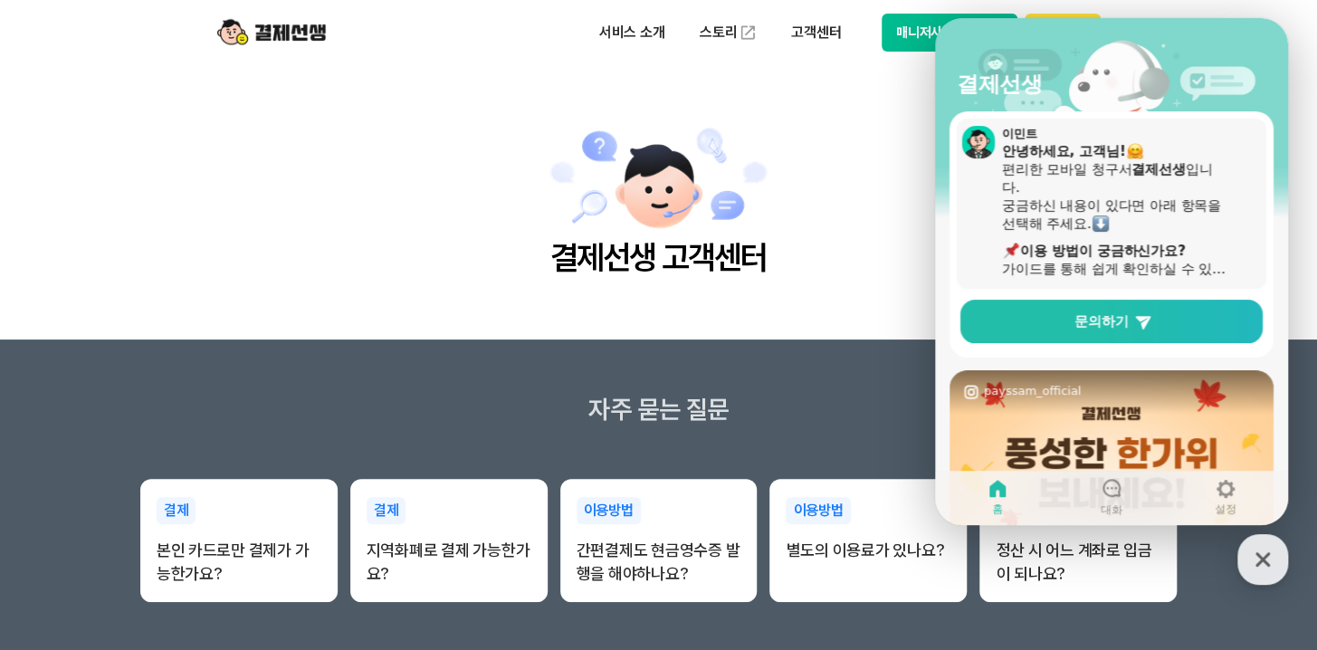
scroll to position [87, 0]
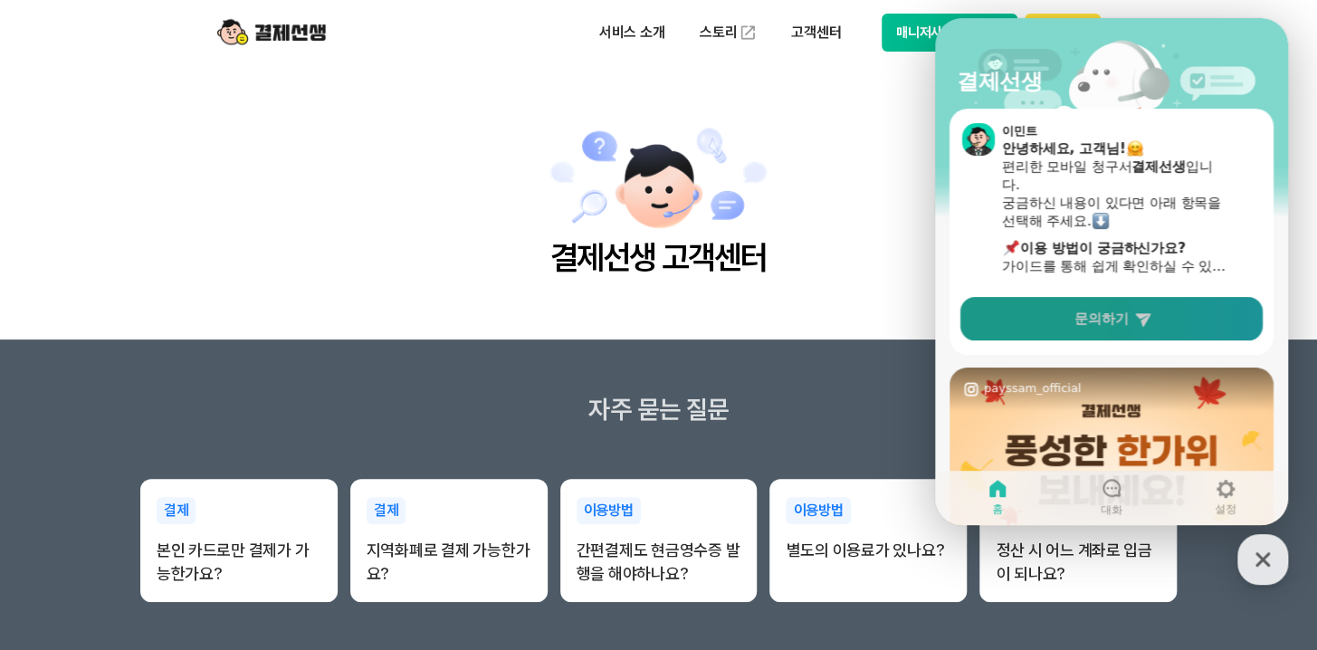
click at [1108, 324] on span "문의하기" at bounding box center [1101, 318] width 54 height 18
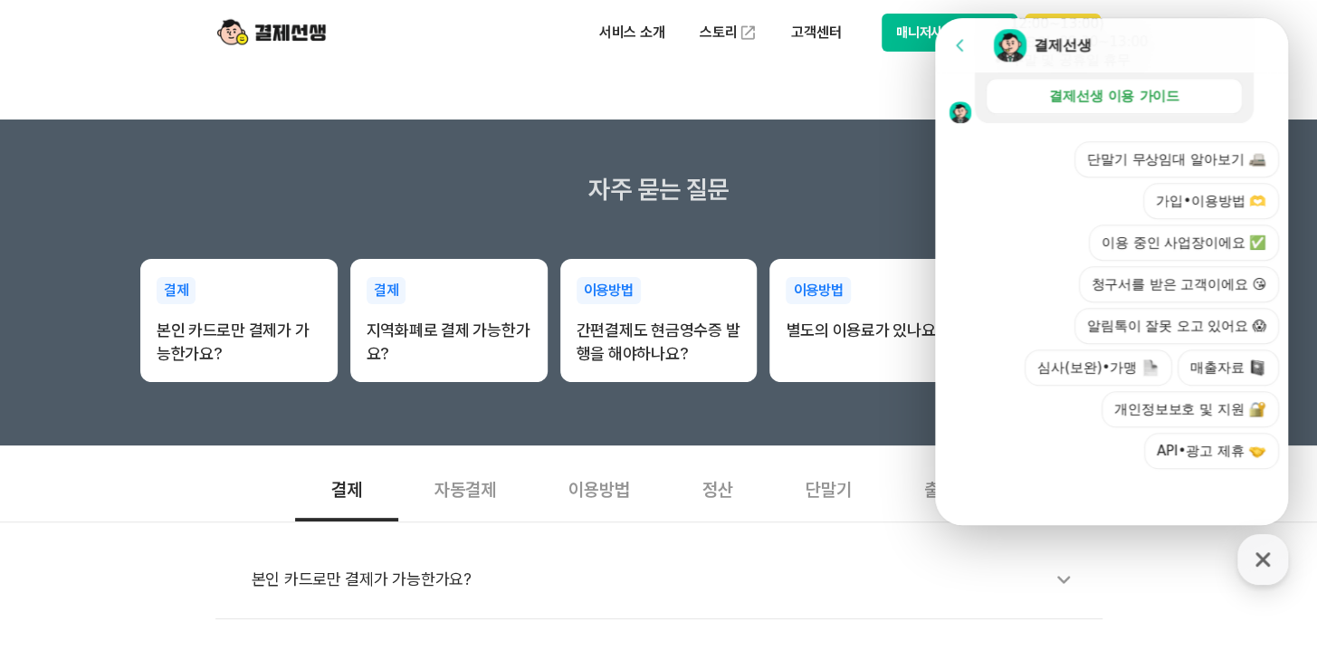
scroll to position [0, 0]
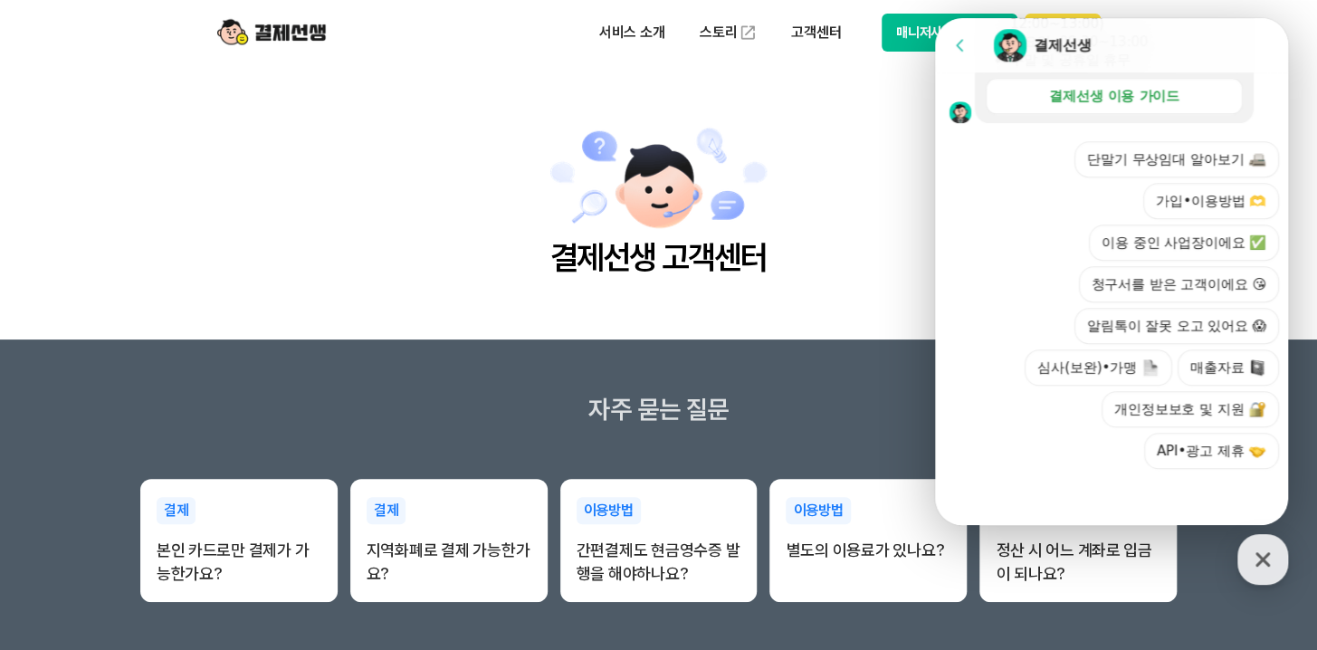
click at [809, 201] on main "결제선생 고객센터" at bounding box center [658, 202] width 1317 height 274
click at [966, 43] on icon at bounding box center [960, 45] width 18 height 18
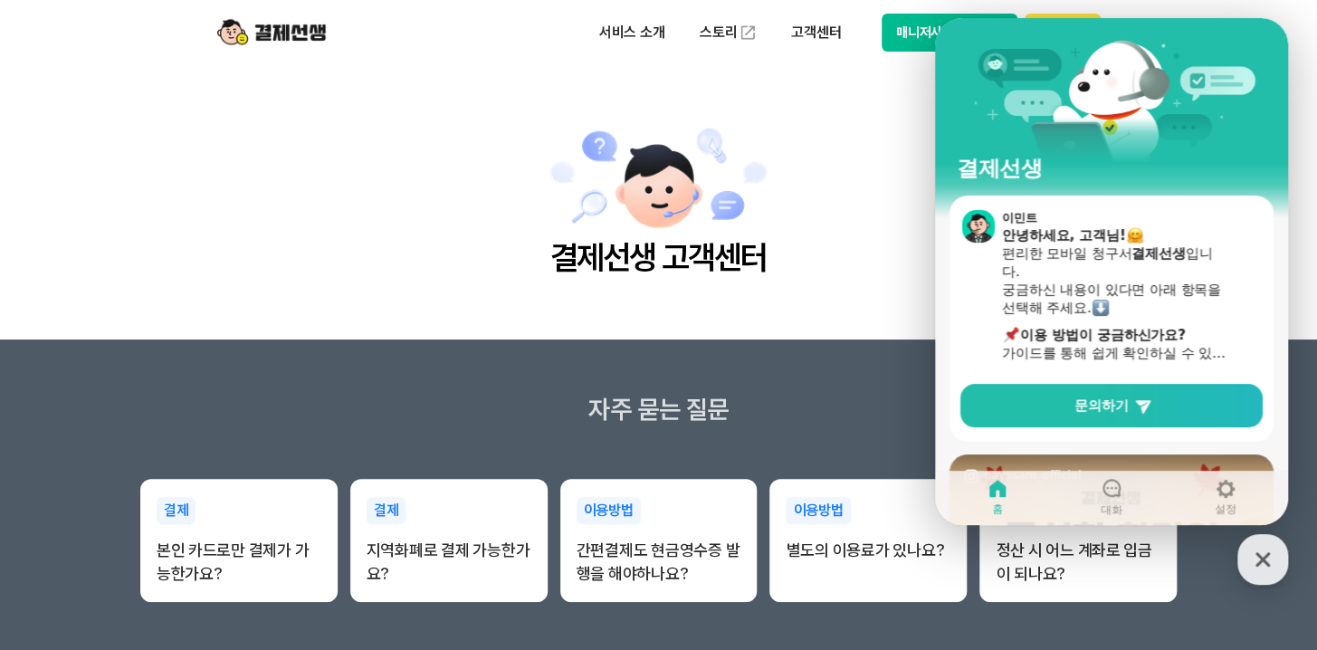
click at [866, 155] on main "결제선생 고객센터" at bounding box center [658, 202] width 1317 height 274
click at [1270, 570] on icon "button" at bounding box center [1262, 559] width 33 height 33
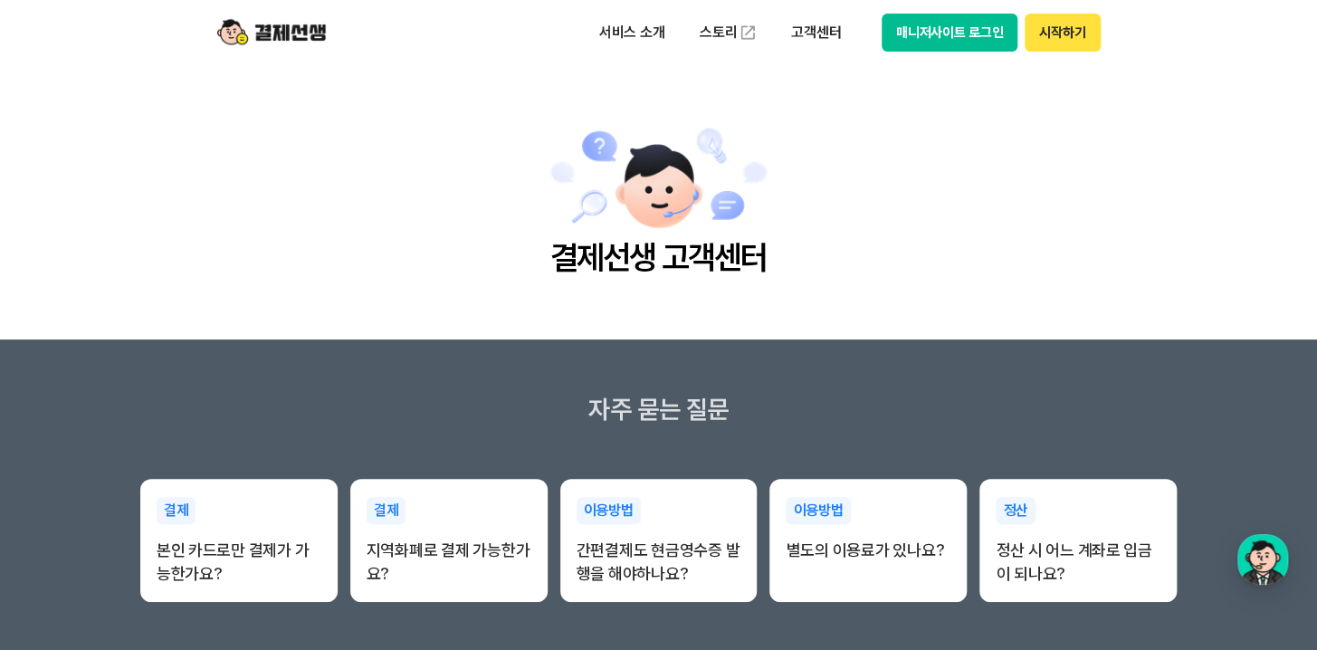
click at [963, 37] on button "매니저사이트 로그인" at bounding box center [949, 33] width 137 height 38
click at [922, 37] on button "매니저사이트 로그인" at bounding box center [949, 33] width 137 height 38
